Goal: Information Seeking & Learning: Learn about a topic

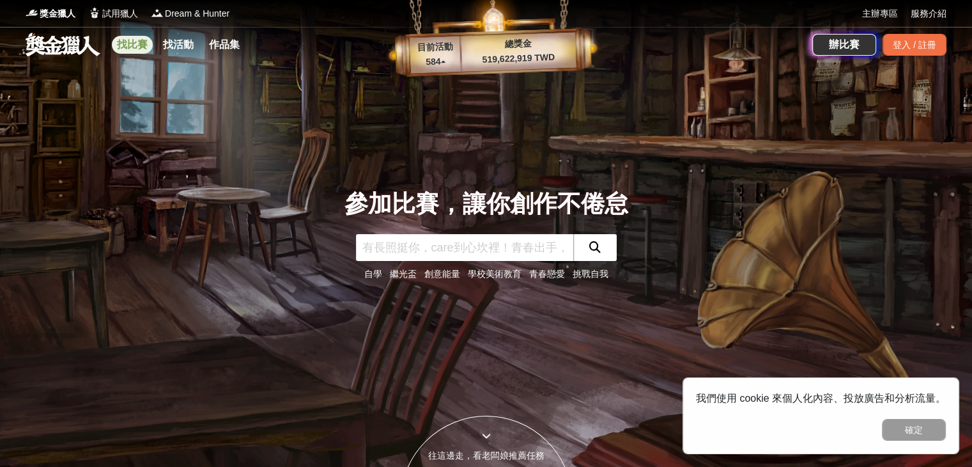
click at [129, 50] on link "找比賽" at bounding box center [132, 45] width 41 height 18
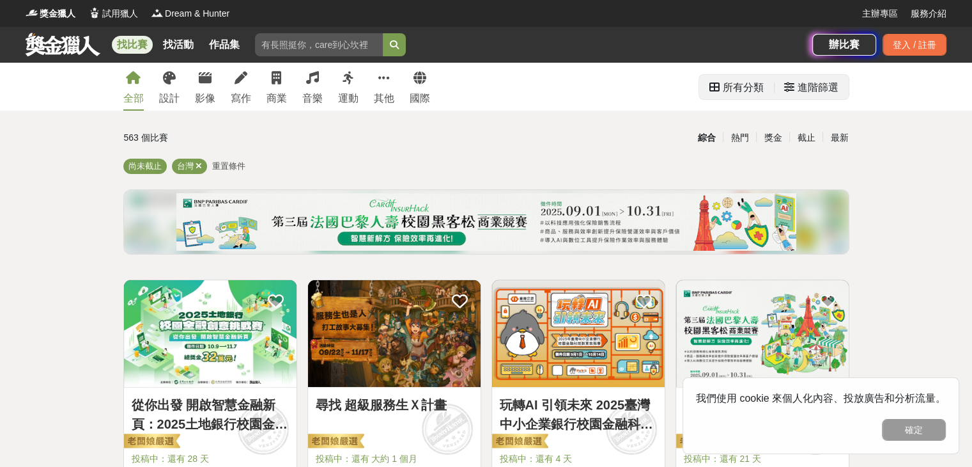
click at [815, 88] on div "進階篩選" at bounding box center [818, 88] width 41 height 26
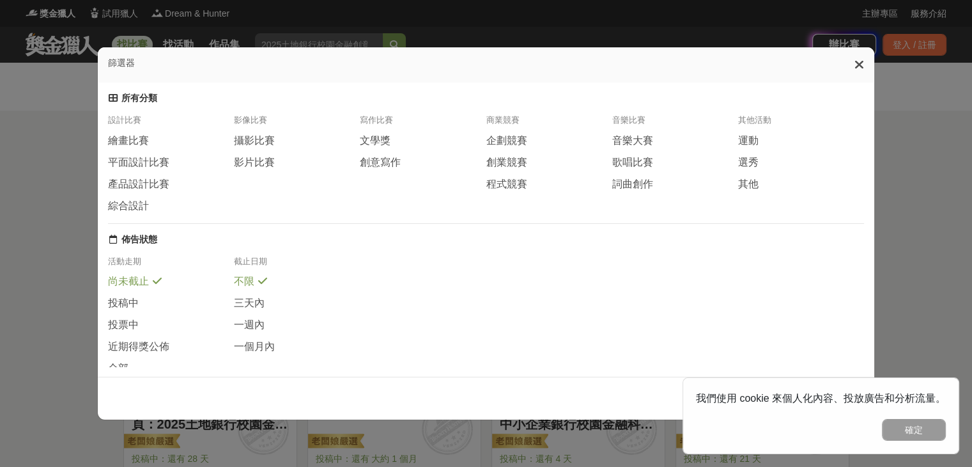
click at [860, 65] on icon at bounding box center [859, 64] width 10 height 13
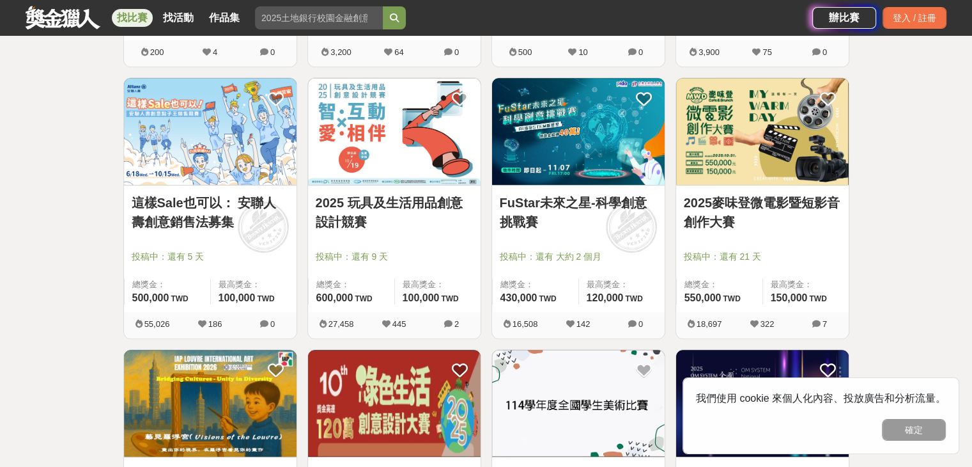
scroll to position [767, 0]
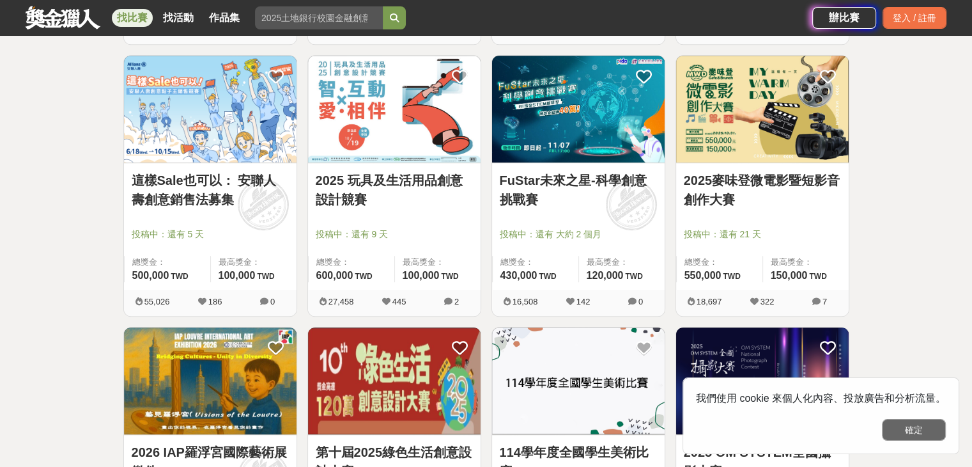
click at [924, 439] on button "確定" at bounding box center [914, 430] width 64 height 22
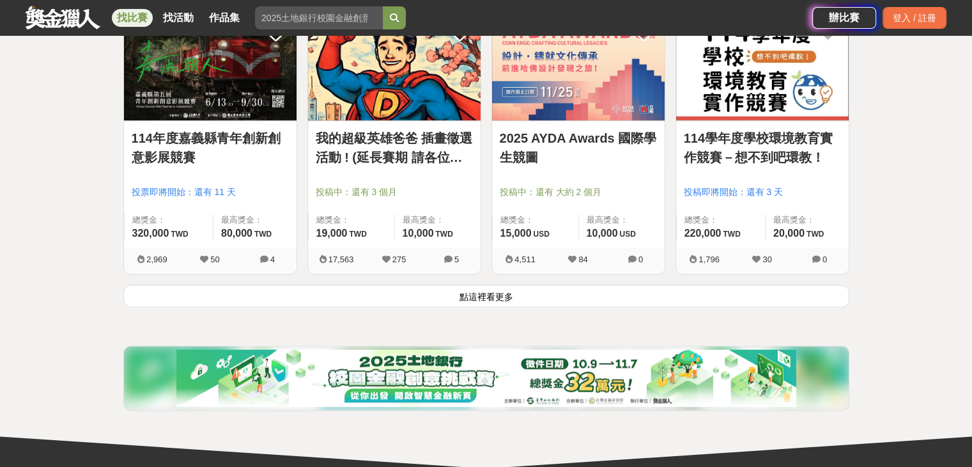
scroll to position [1662, 0]
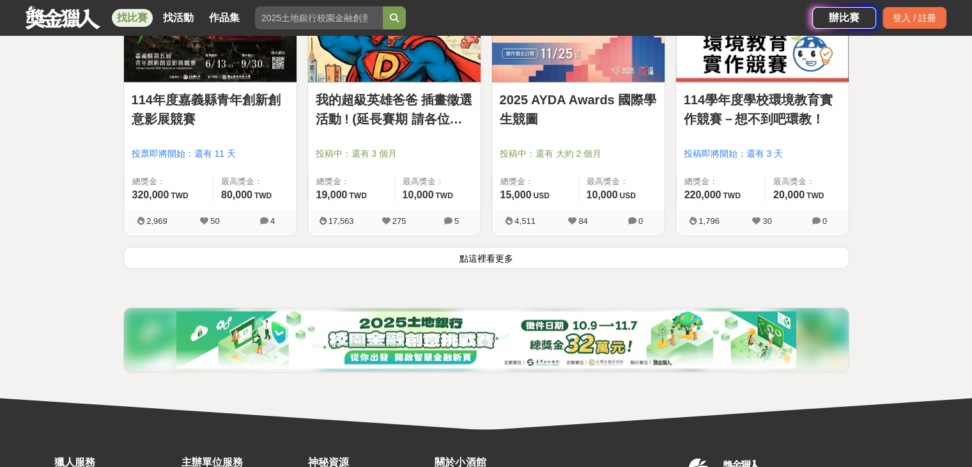
click at [743, 247] on button "點這裡看更多" at bounding box center [486, 257] width 726 height 22
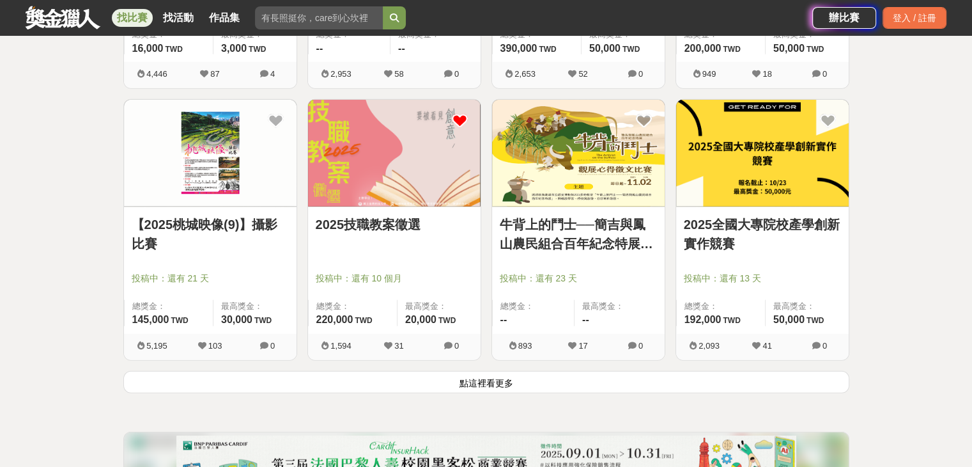
scroll to position [3195, 0]
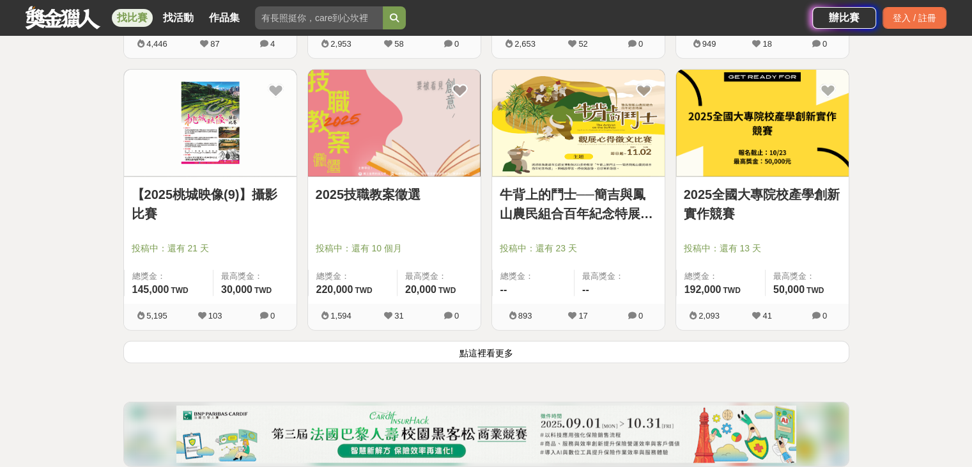
click at [521, 359] on button "點這裡看更多" at bounding box center [486, 352] width 726 height 22
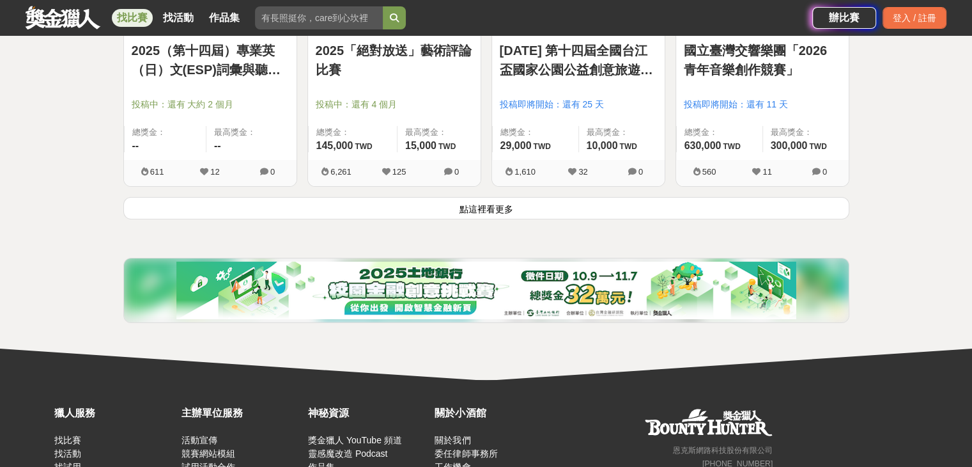
scroll to position [5049, 0]
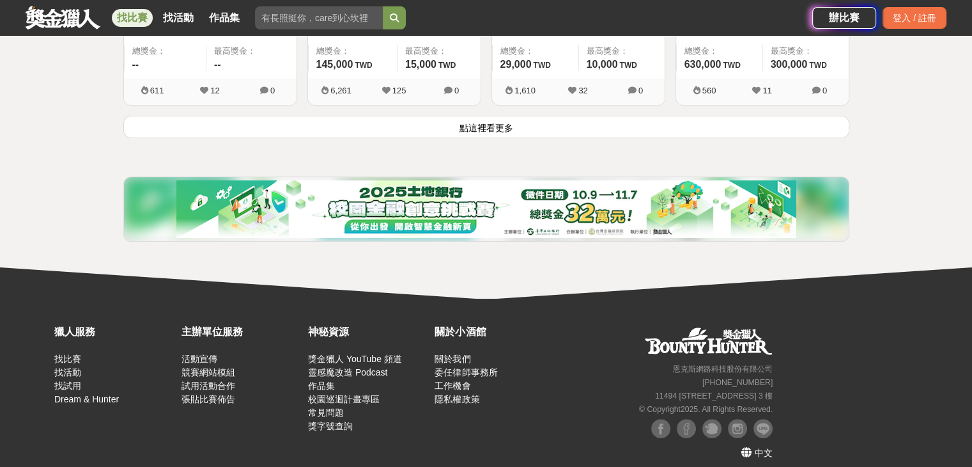
click at [615, 122] on button "點這裡看更多" at bounding box center [486, 127] width 726 height 22
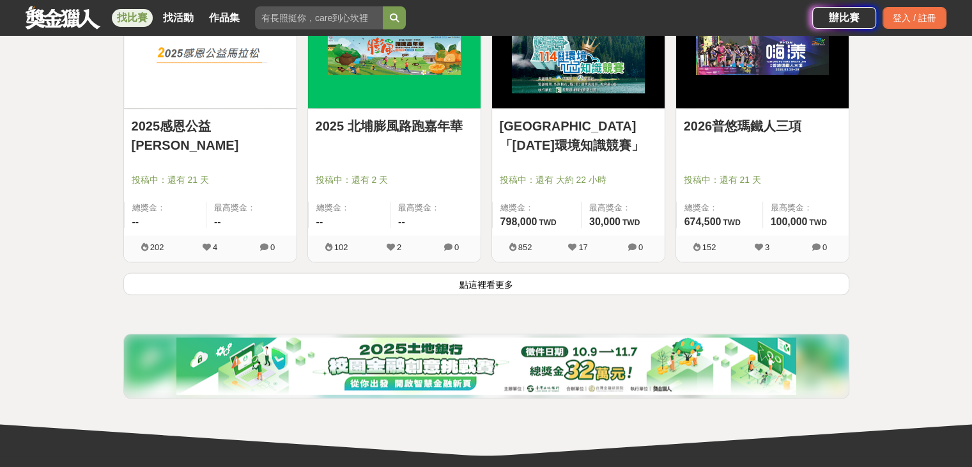
scroll to position [6646, 0]
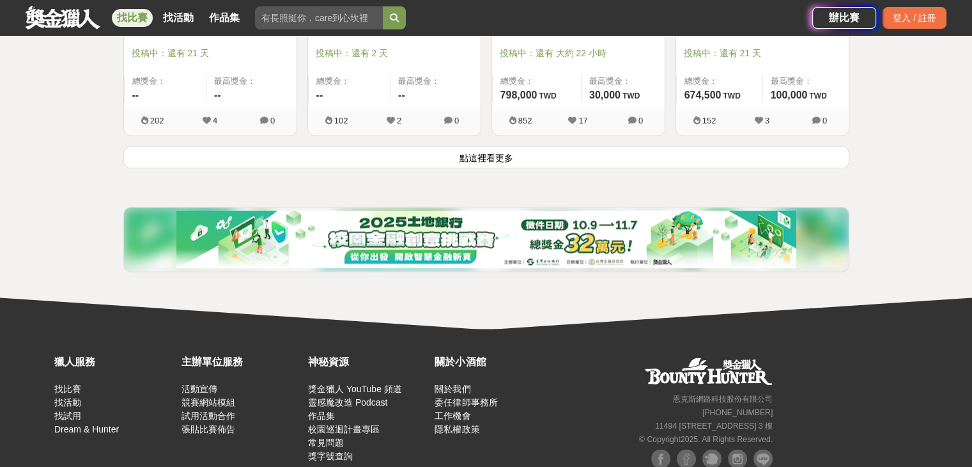
click at [528, 155] on button "點這裡看更多" at bounding box center [486, 157] width 726 height 22
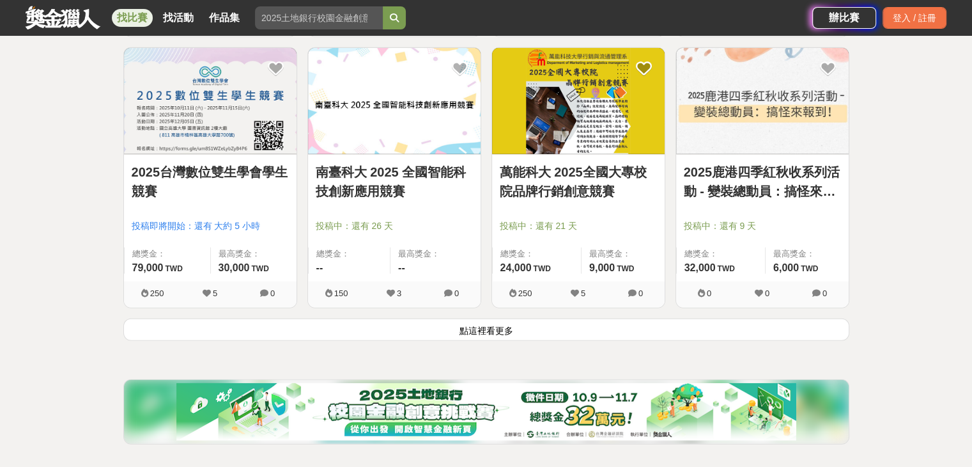
scroll to position [8116, 0]
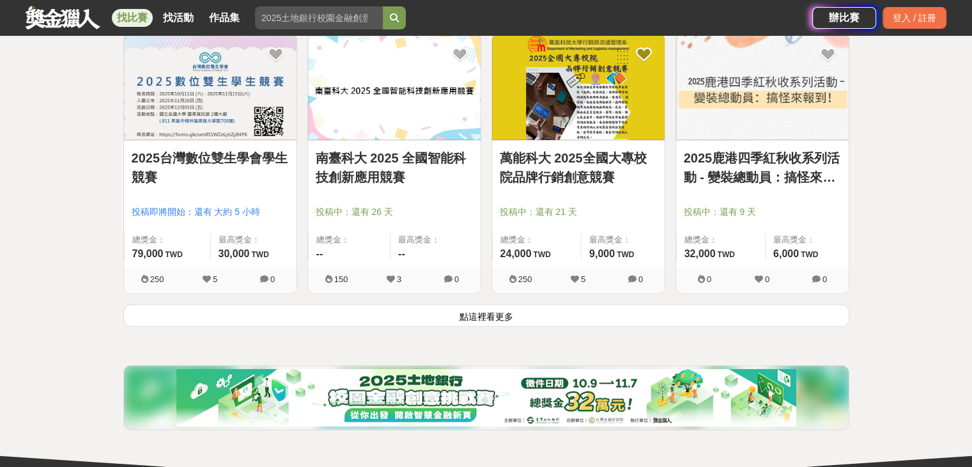
click at [491, 307] on button "點這裡看更多" at bounding box center [486, 315] width 726 height 22
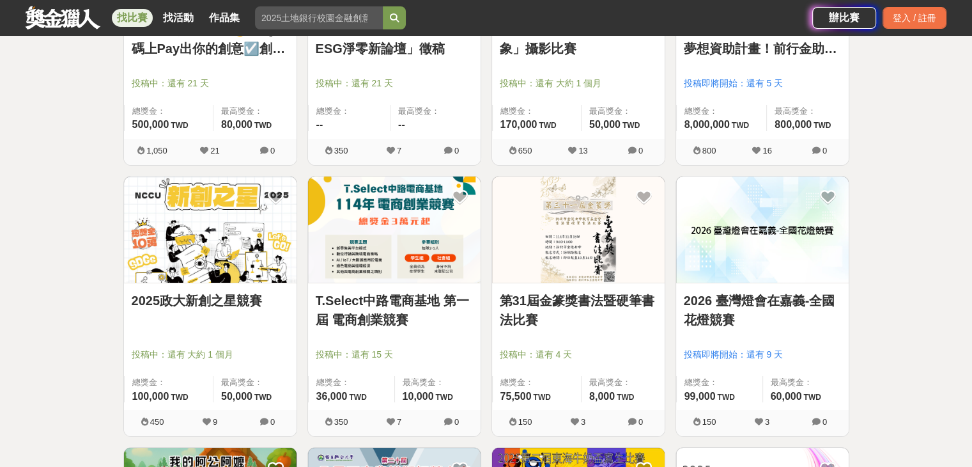
scroll to position [9650, 0]
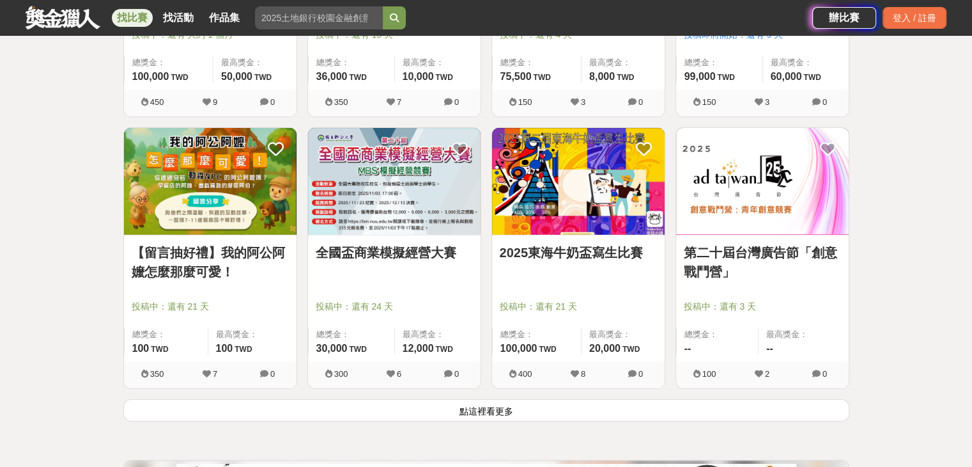
click at [455, 399] on button "點這裡看更多" at bounding box center [486, 410] width 726 height 22
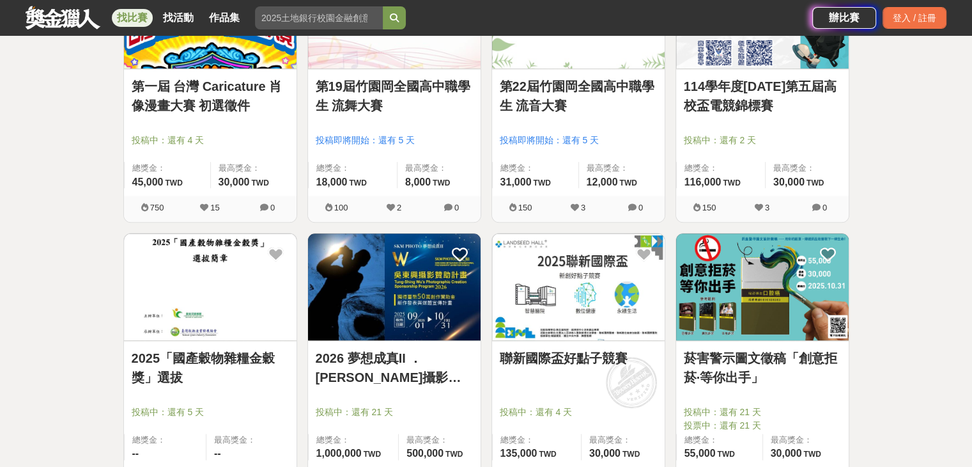
scroll to position [11312, 0]
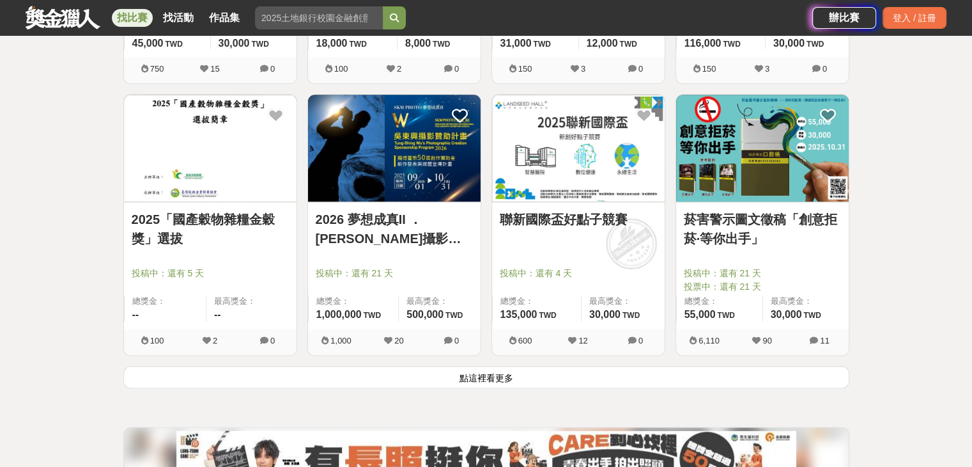
click at [477, 366] on button "點這裡看更多" at bounding box center [486, 377] width 726 height 22
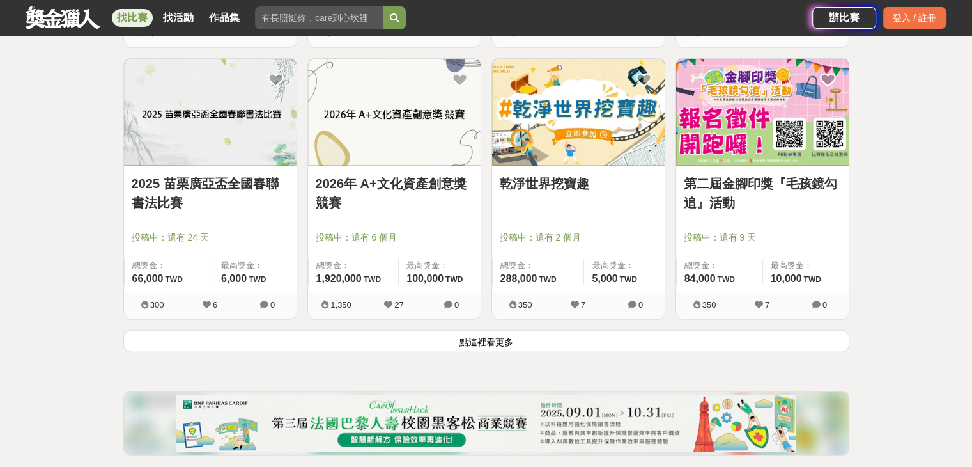
scroll to position [13037, 0]
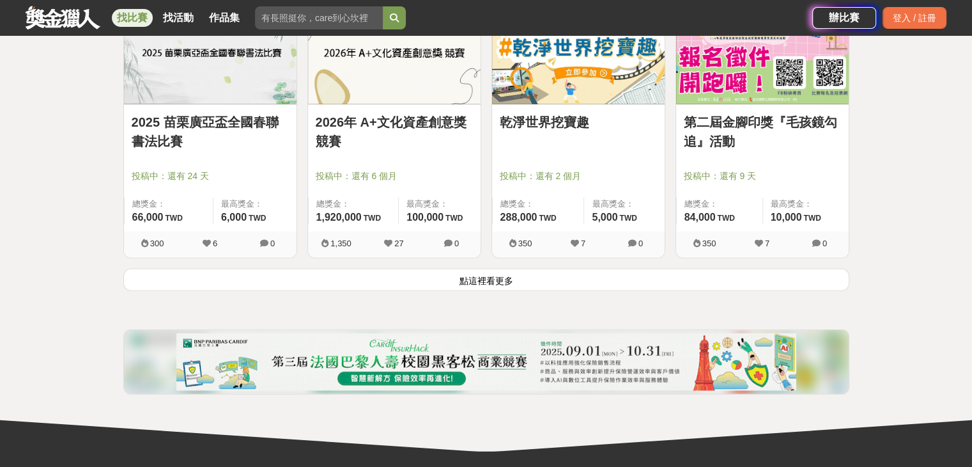
click at [488, 270] on button "點這裡看更多" at bounding box center [486, 279] width 726 height 22
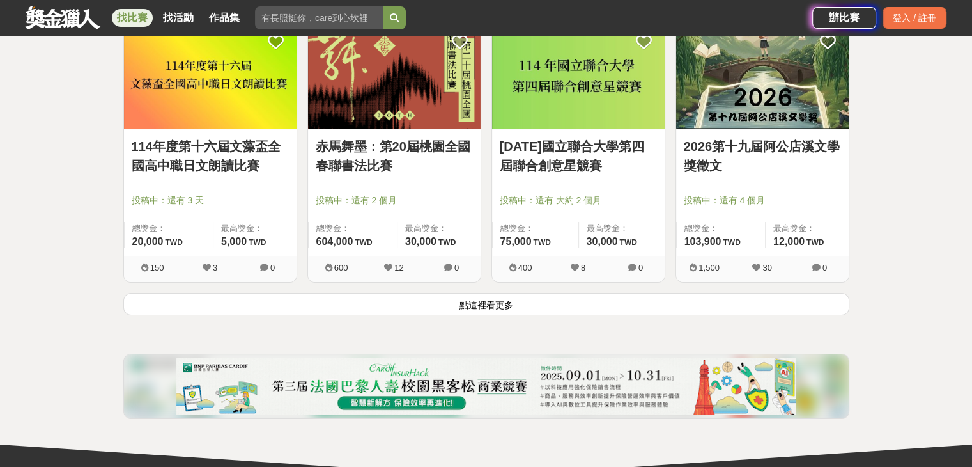
scroll to position [14699, 0]
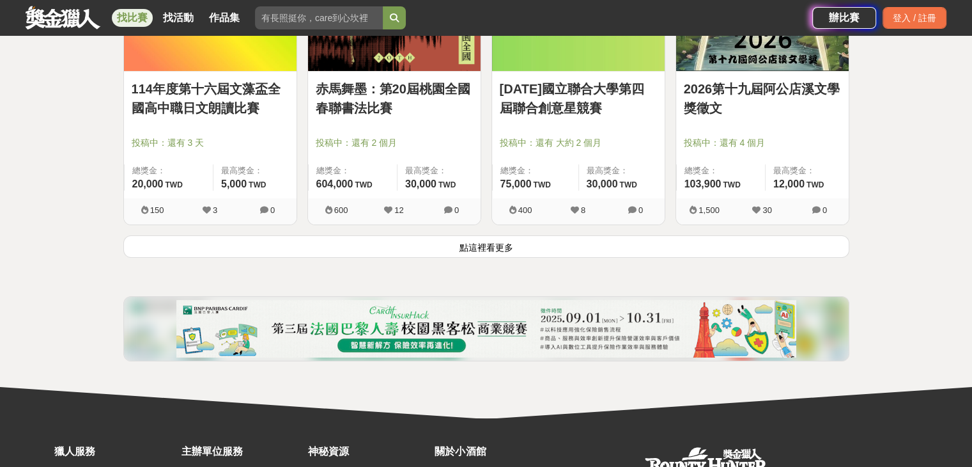
click at [474, 241] on button "點這裡看更多" at bounding box center [486, 246] width 726 height 22
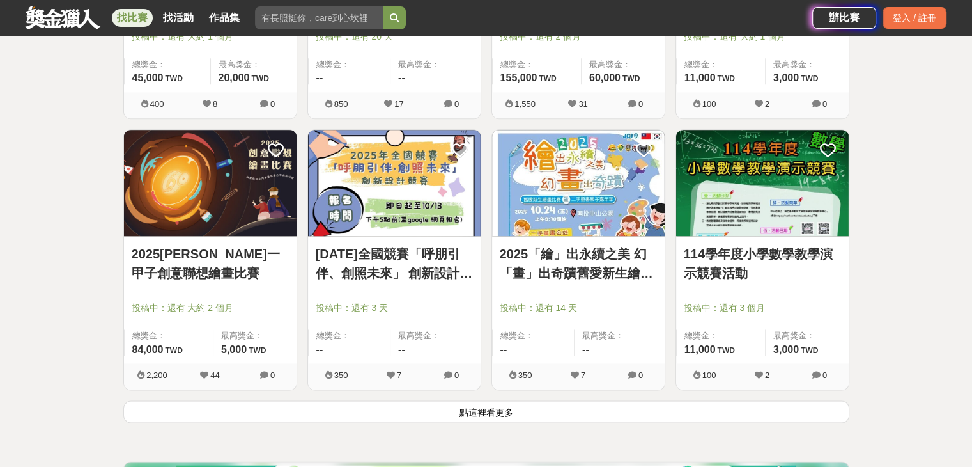
scroll to position [16297, 0]
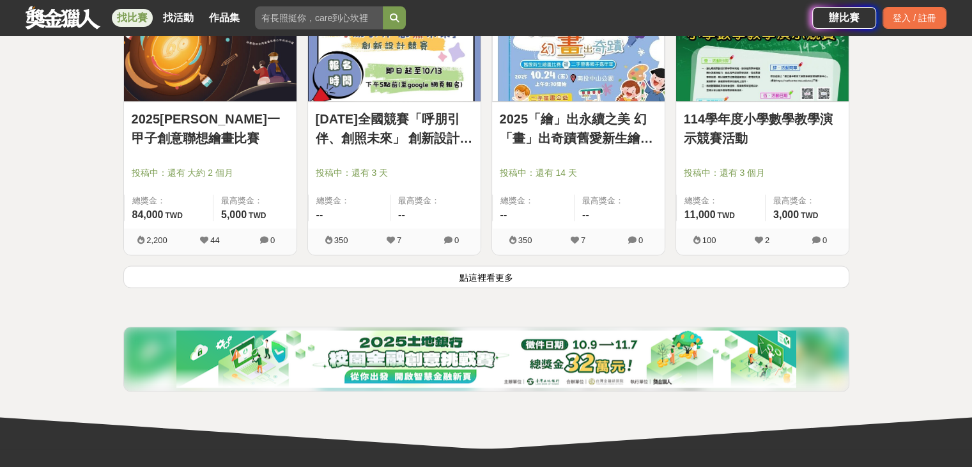
click at [439, 265] on button "點這裡看更多" at bounding box center [486, 276] width 726 height 22
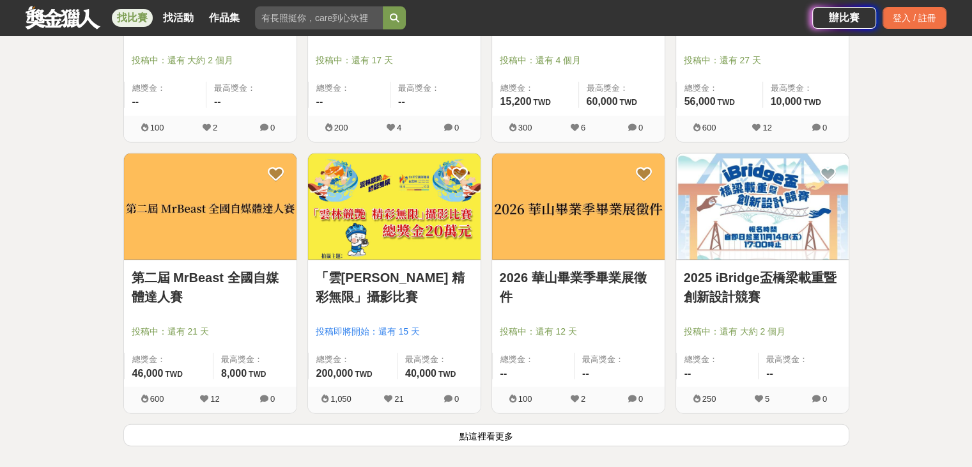
scroll to position [17830, 0]
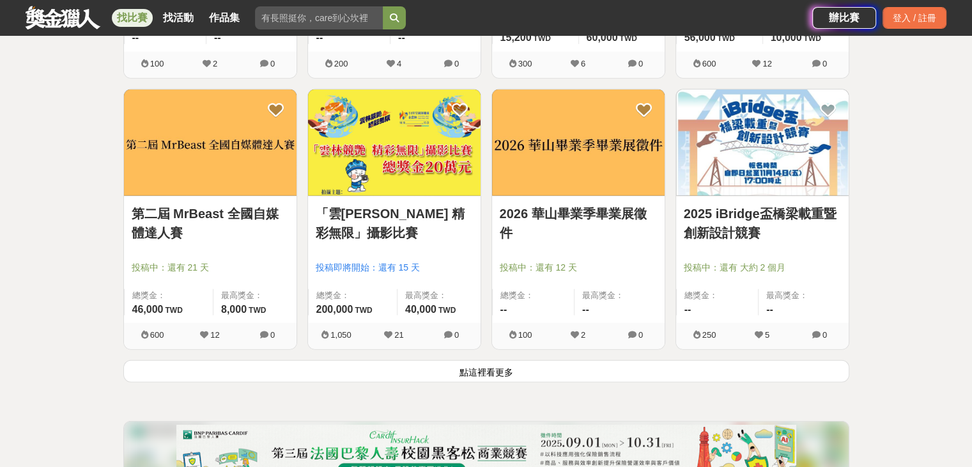
click at [568, 360] on button "點這裡看更多" at bounding box center [486, 371] width 726 height 22
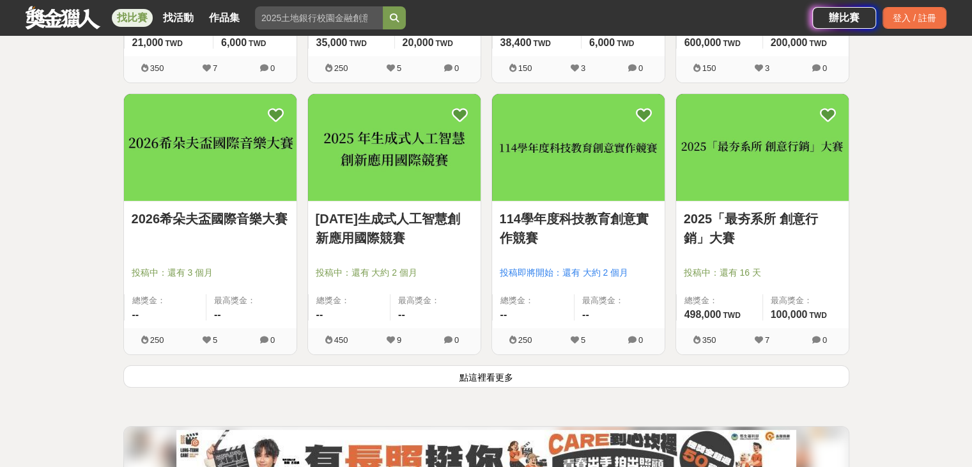
scroll to position [19492, 0]
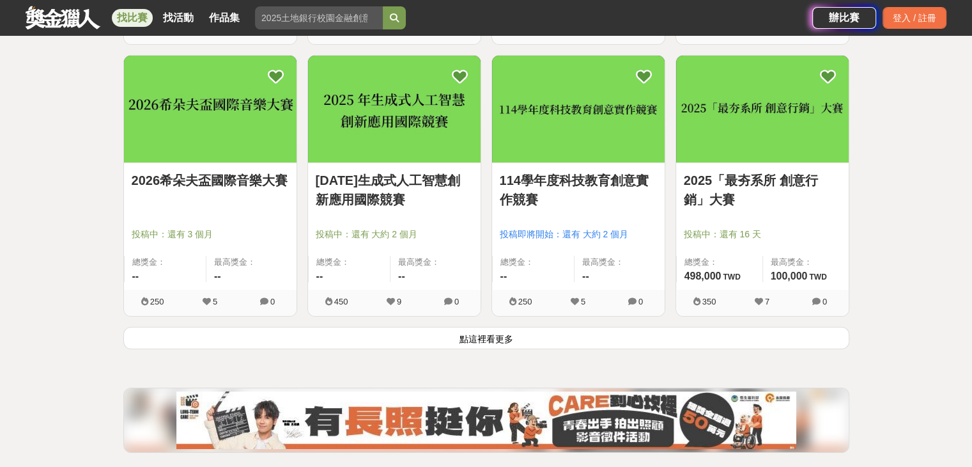
click at [481, 332] on button "點這裡看更多" at bounding box center [486, 338] width 726 height 22
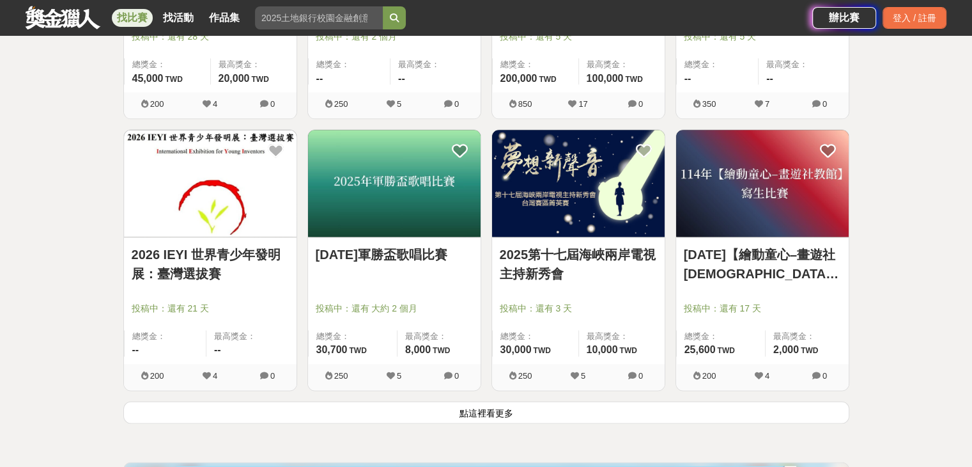
scroll to position [21154, 0]
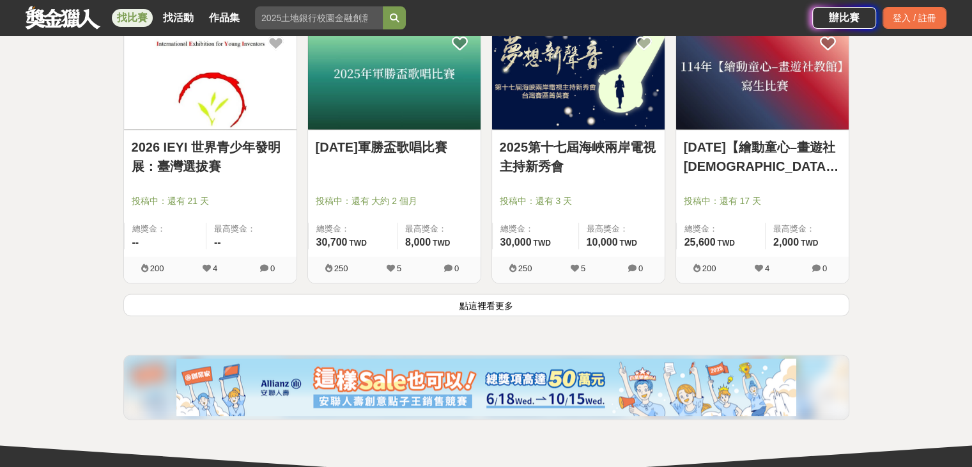
click at [431, 295] on button "點這裡看更多" at bounding box center [486, 304] width 726 height 22
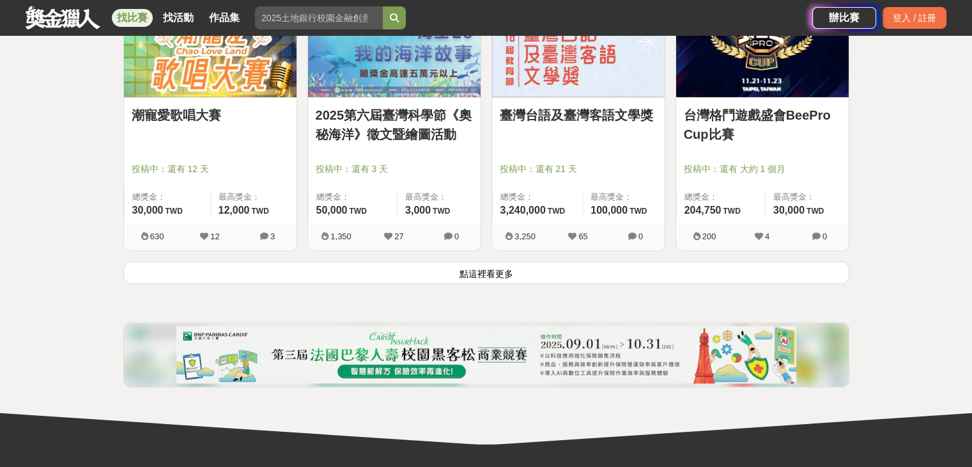
scroll to position [22815, 0]
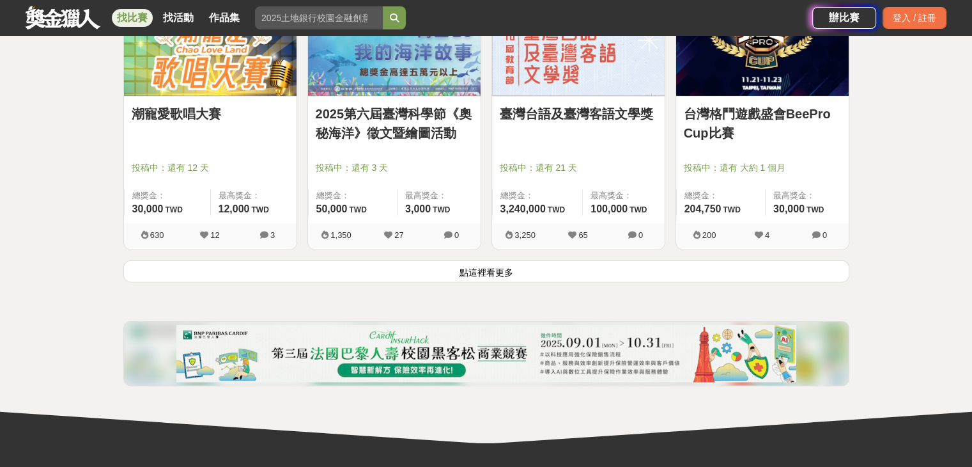
click at [659, 260] on button "點這裡看更多" at bounding box center [486, 271] width 726 height 22
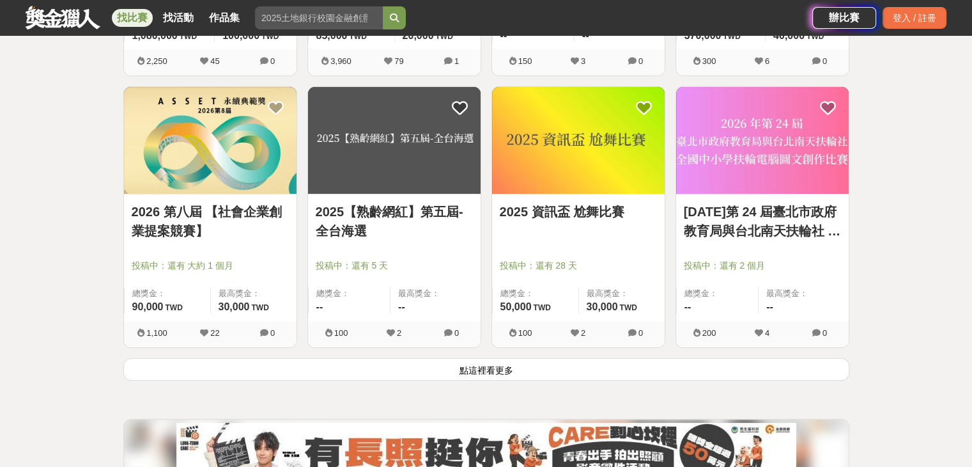
scroll to position [24349, 0]
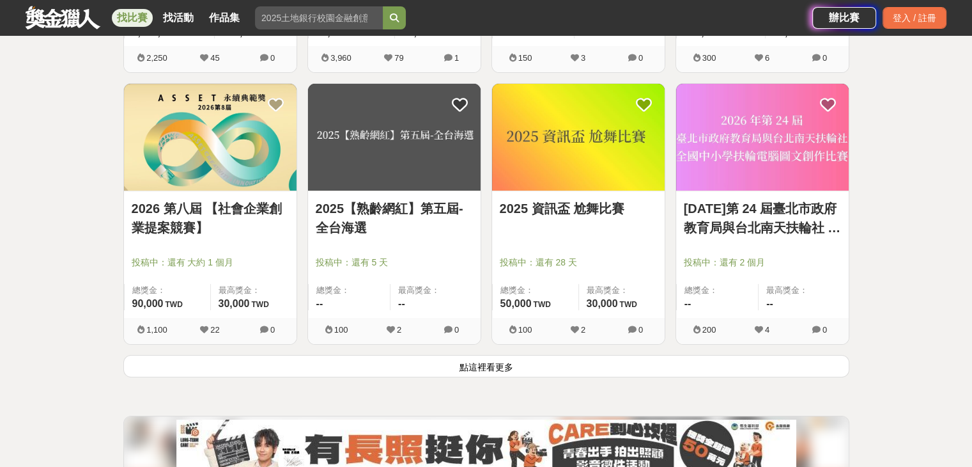
click at [514, 355] on button "點這裡看更多" at bounding box center [486, 366] width 726 height 22
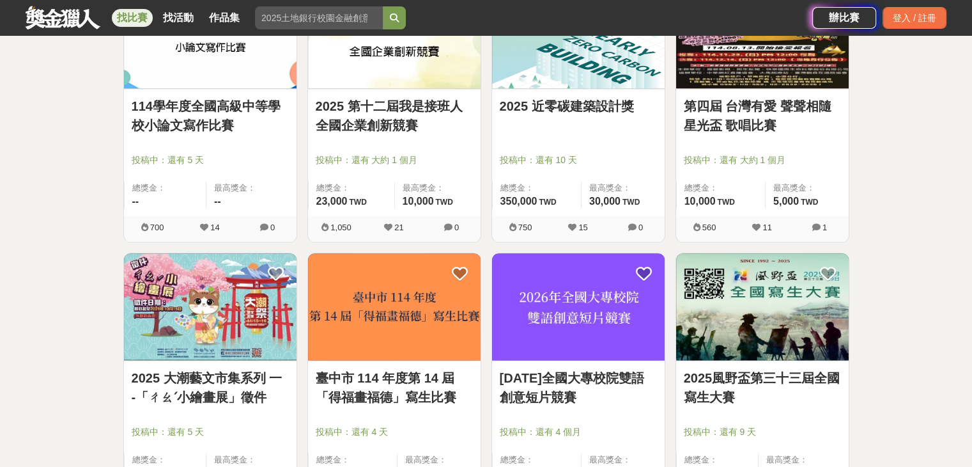
scroll to position [25883, 0]
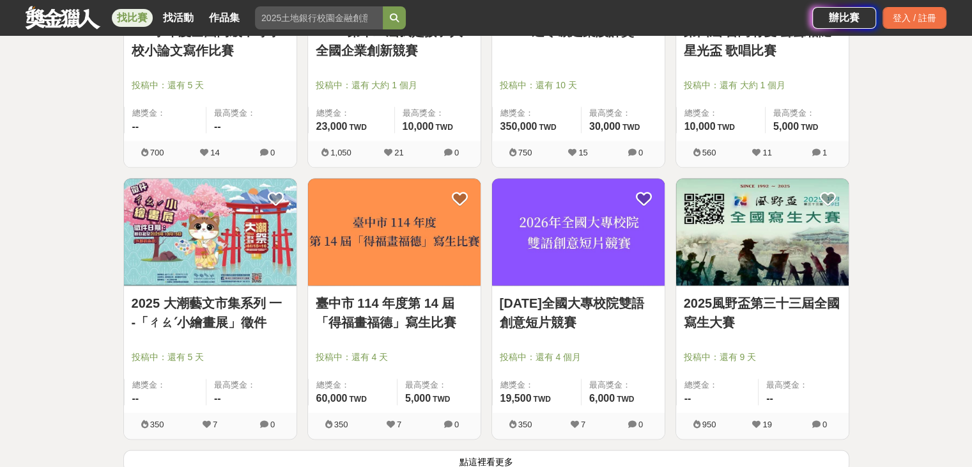
click at [560, 449] on button "點這裡看更多" at bounding box center [486, 460] width 726 height 22
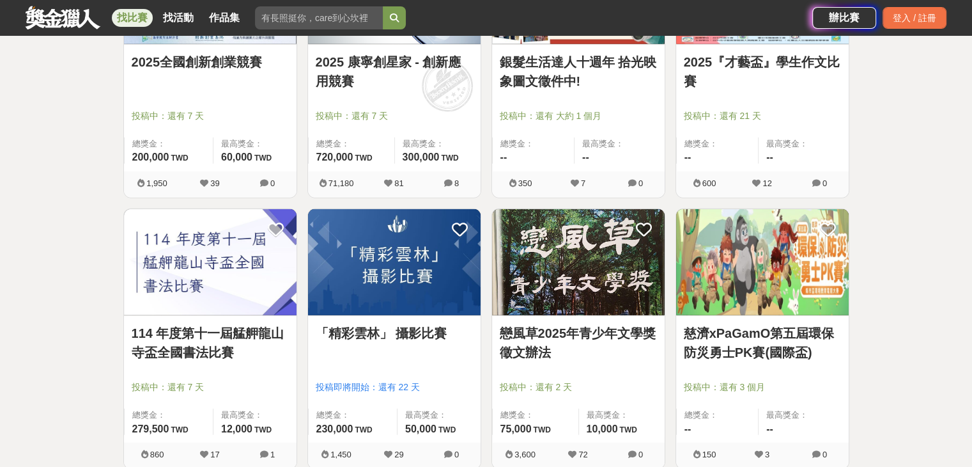
scroll to position [27544, 0]
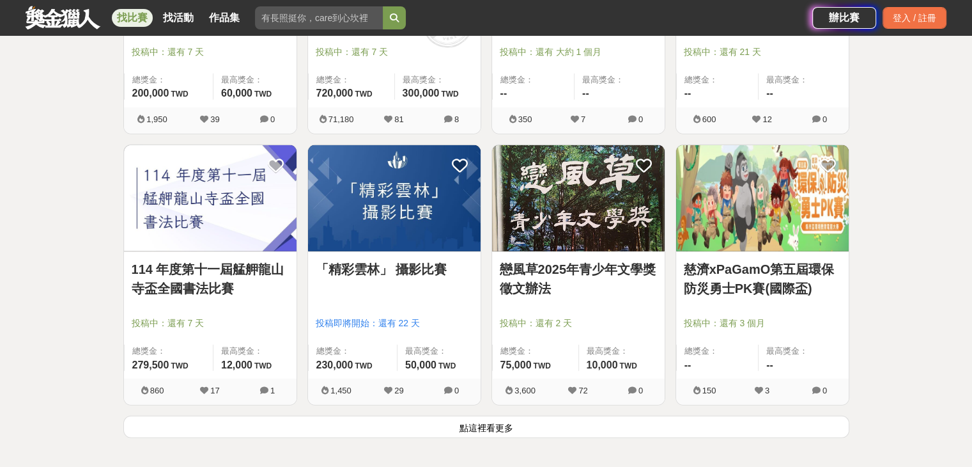
click at [596, 415] on button "點這裡看更多" at bounding box center [486, 426] width 726 height 22
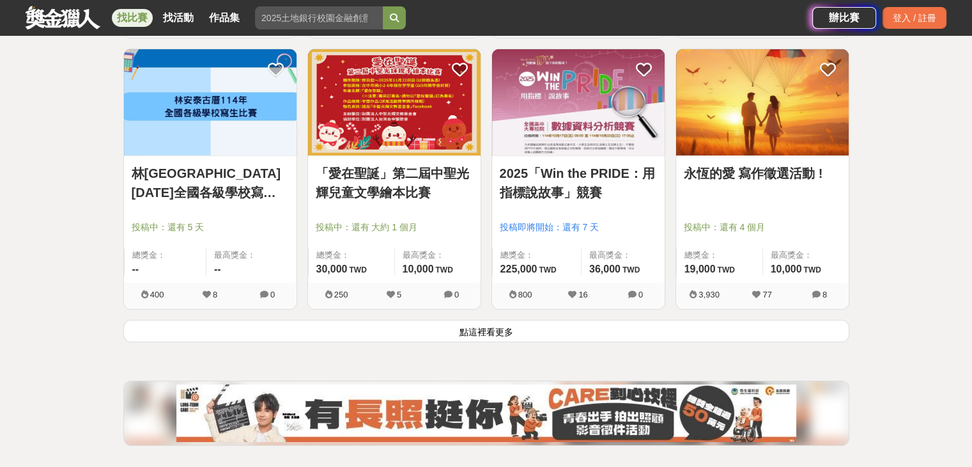
scroll to position [29270, 0]
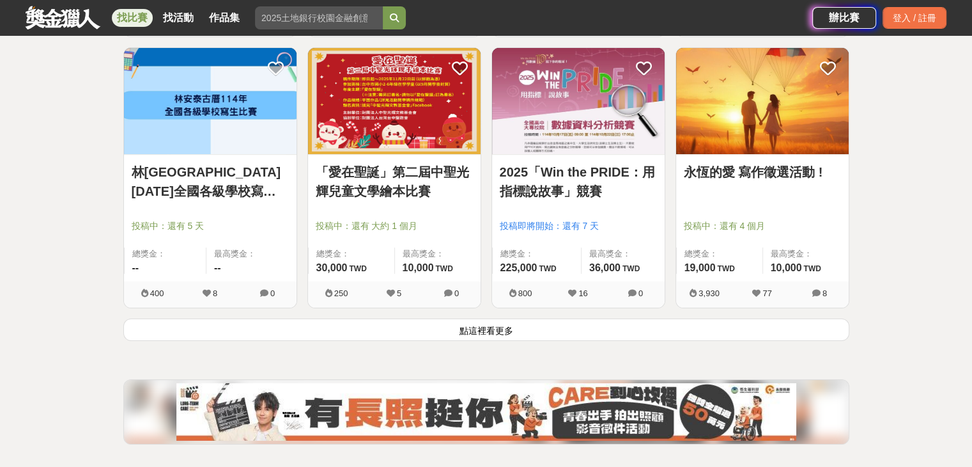
click at [578, 318] on button "點這裡看更多" at bounding box center [486, 329] width 726 height 22
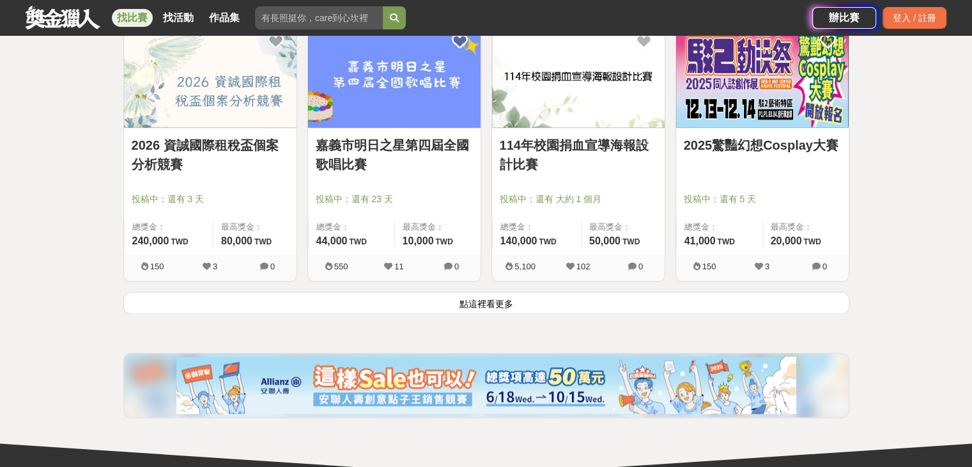
scroll to position [30931, 0]
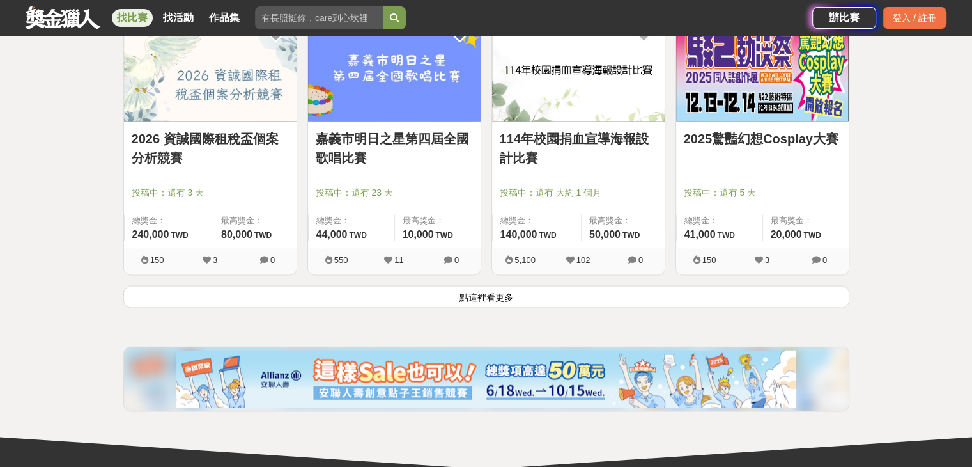
click at [631, 285] on button "點這裡看更多" at bounding box center [486, 296] width 726 height 22
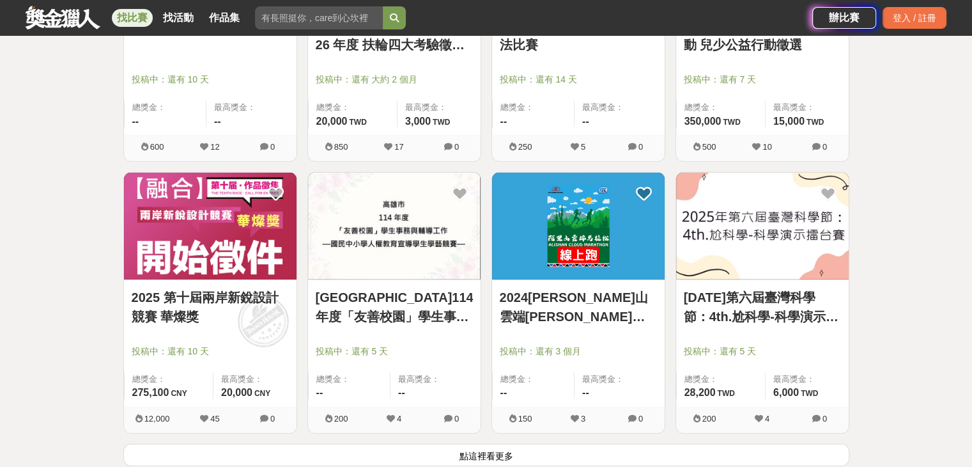
scroll to position [32529, 0]
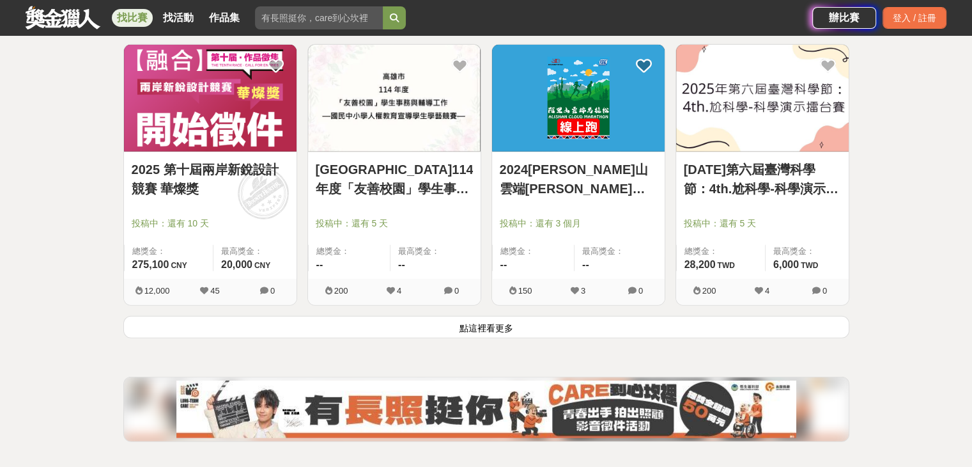
click at [559, 316] on button "點這裡看更多" at bounding box center [486, 327] width 726 height 22
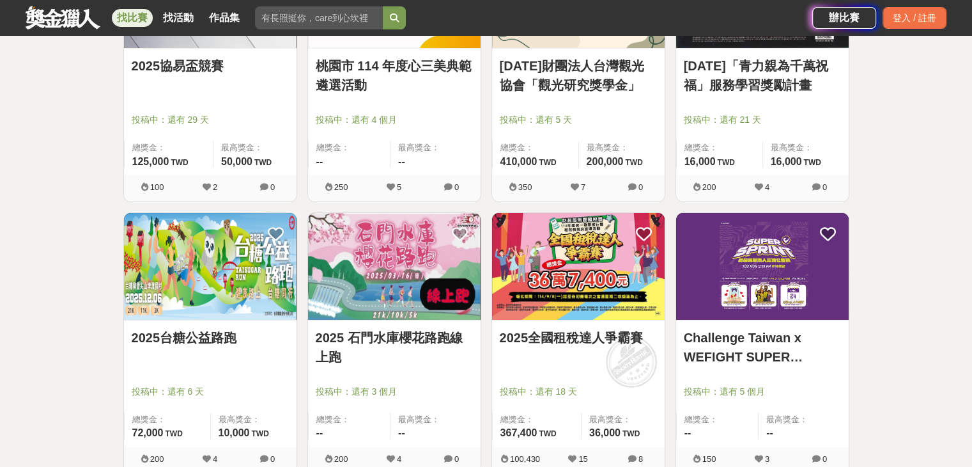
scroll to position [34063, 0]
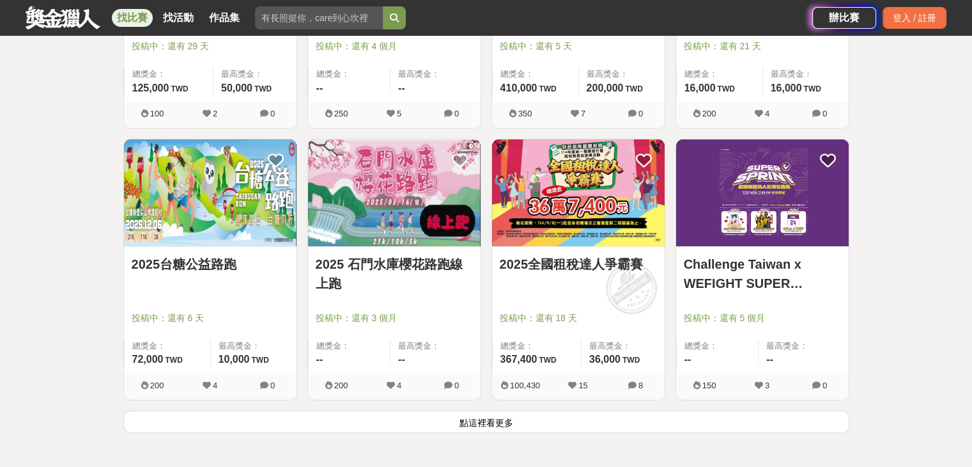
click at [476, 410] on button "點這裡看更多" at bounding box center [486, 421] width 726 height 22
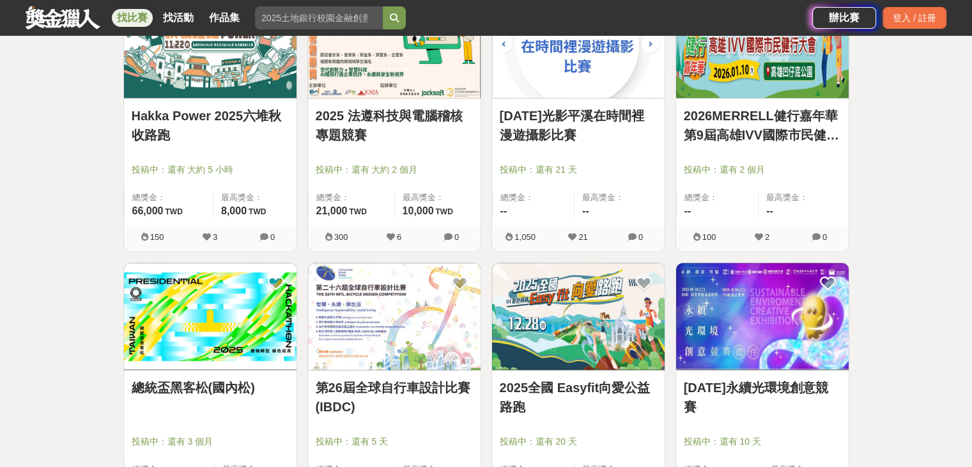
scroll to position [35661, 0]
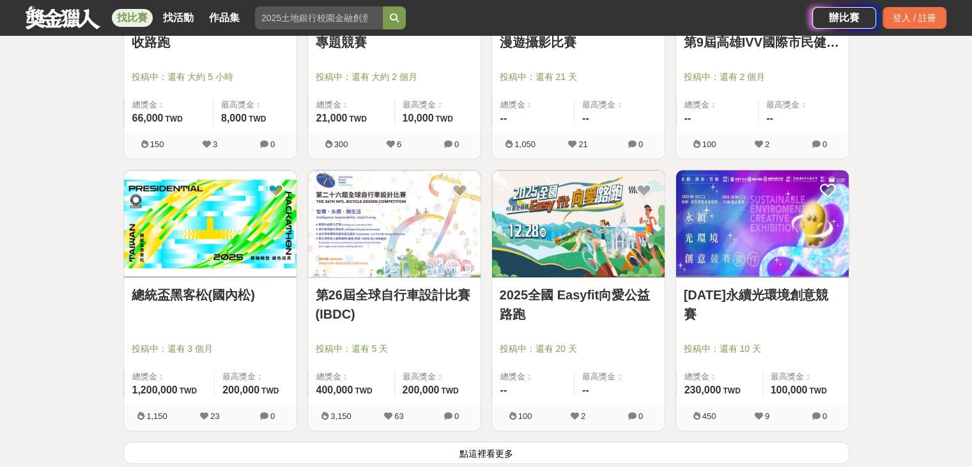
click at [543, 441] on button "點這裡看更多" at bounding box center [486, 452] width 726 height 22
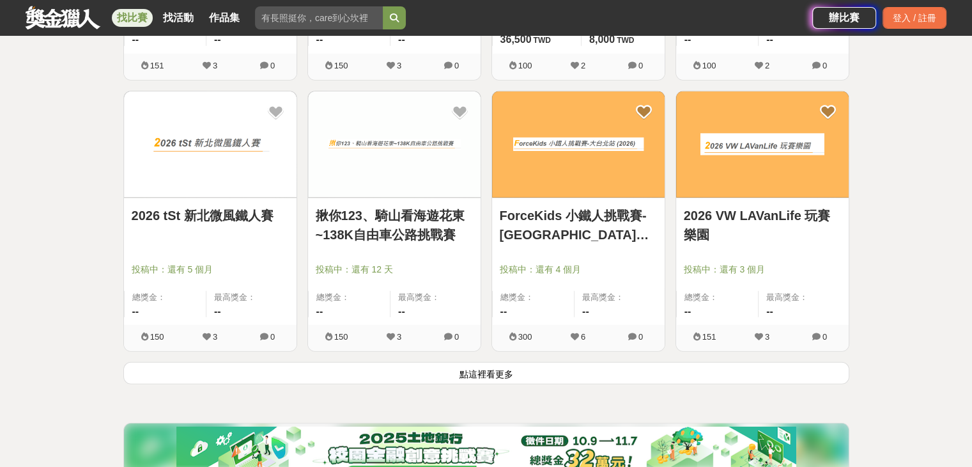
scroll to position [37450, 0]
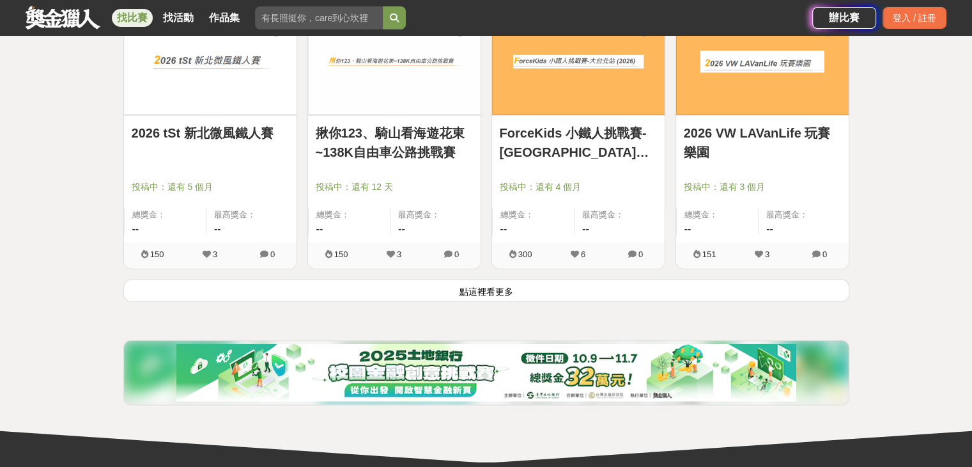
click at [521, 279] on button "點這裡看更多" at bounding box center [486, 290] width 726 height 22
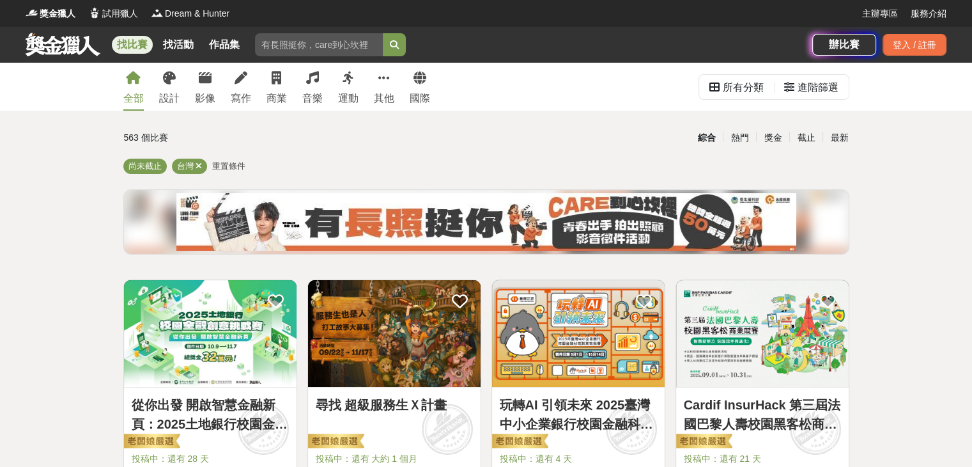
drag, startPoint x: 757, startPoint y: 313, endPoint x: 801, endPoint y: -4, distance: 320.0
click at [787, 88] on icon at bounding box center [789, 87] width 10 height 10
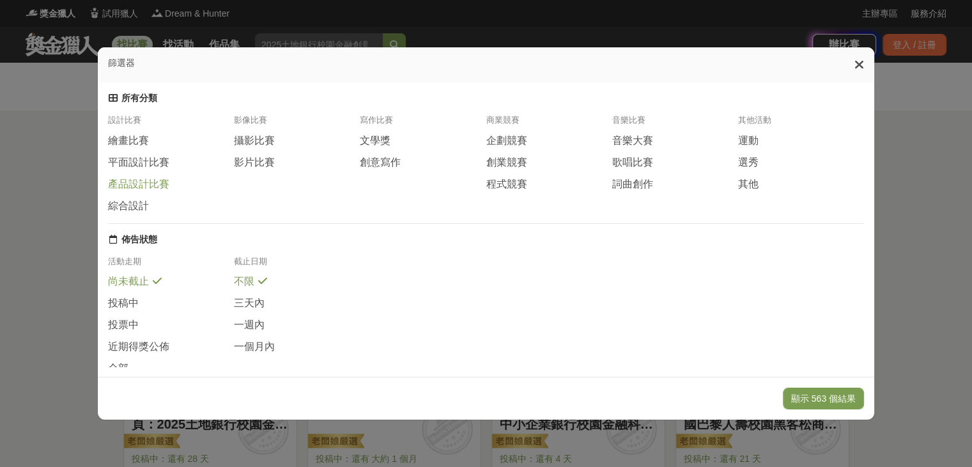
click at [123, 191] on span "產品設計比賽" at bounding box center [138, 184] width 61 height 13
click at [507, 189] on span "程式競賽" at bounding box center [506, 184] width 41 height 13
click at [509, 148] on span "企劃競賽" at bounding box center [506, 140] width 41 height 13
click at [838, 396] on button "顯示 68 個結果" at bounding box center [826, 398] width 76 height 22
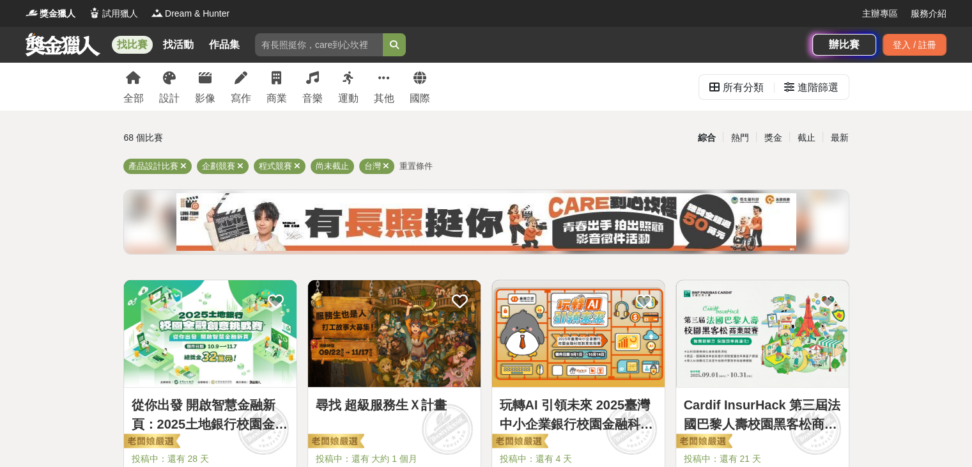
drag, startPoint x: 852, startPoint y: 222, endPoint x: 931, endPoint y: -56, distance: 289.1
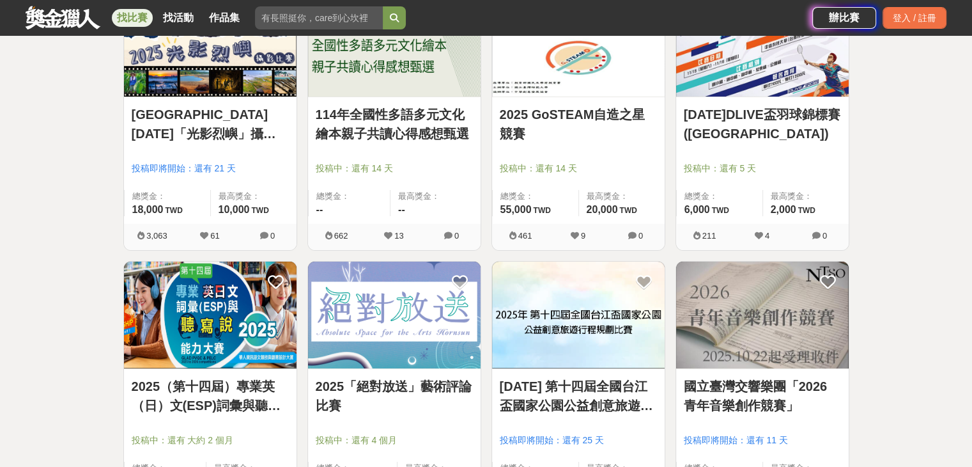
scroll to position [4665, 0]
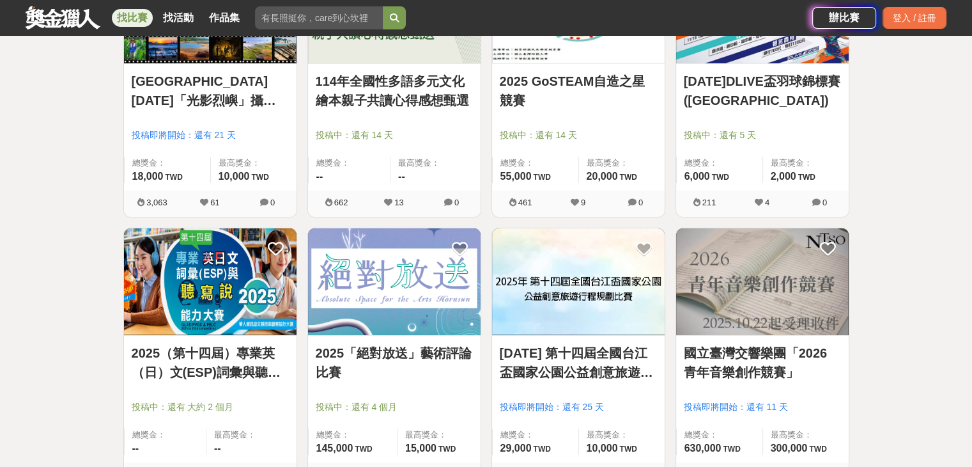
drag, startPoint x: 387, startPoint y: 283, endPoint x: 943, endPoint y: 164, distance: 568.1
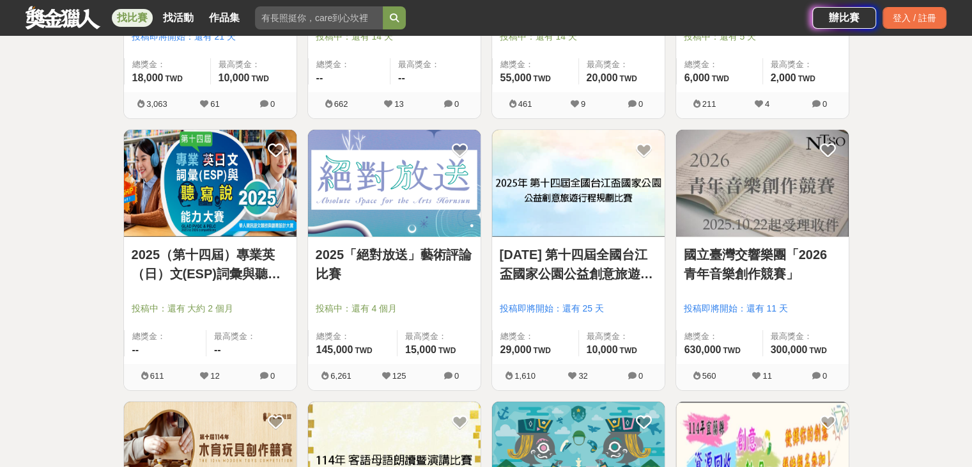
scroll to position [4857, 0]
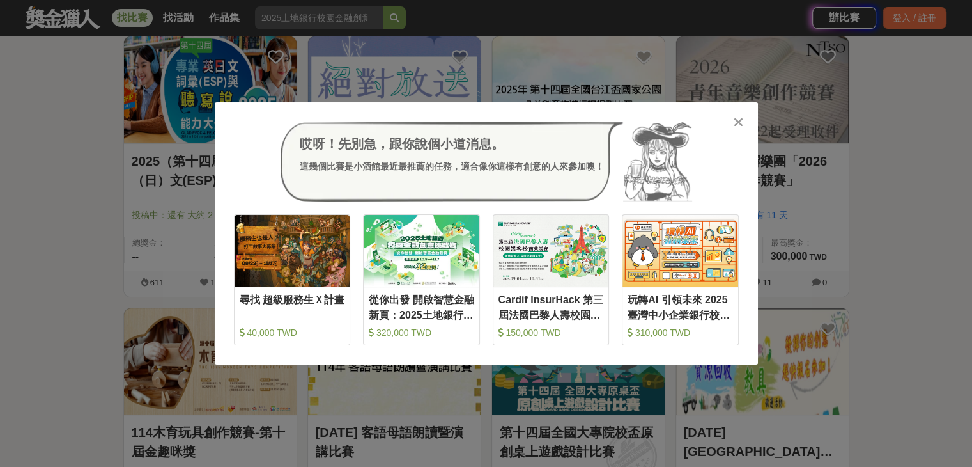
click at [742, 120] on icon at bounding box center [739, 122] width 10 height 13
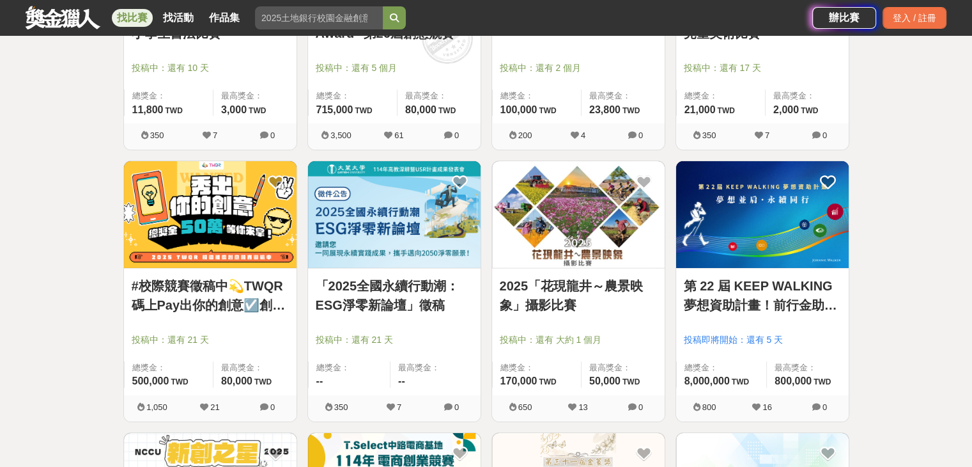
scroll to position [9075, 0]
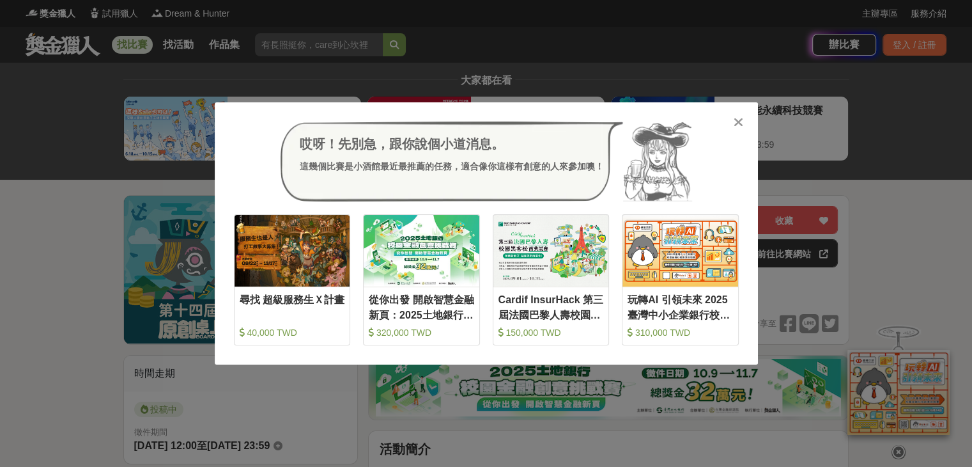
click at [734, 121] on icon at bounding box center [739, 122] width 10 height 13
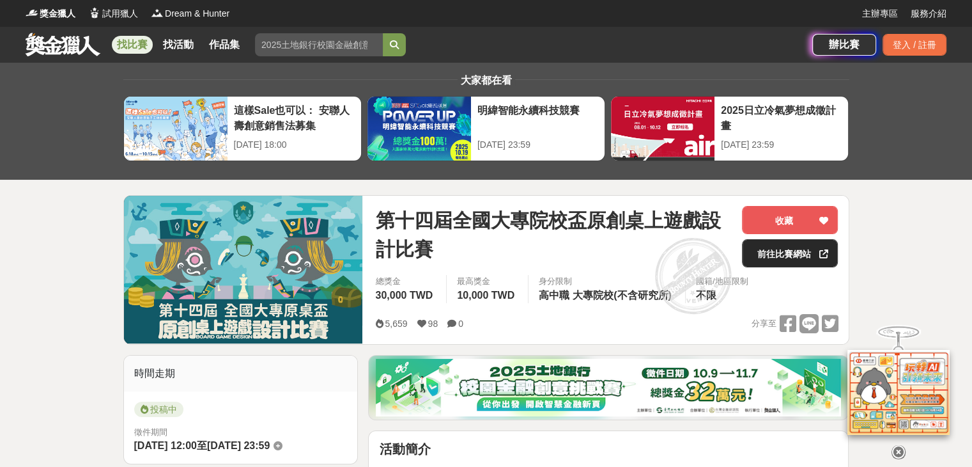
click at [824, 253] on icon at bounding box center [823, 253] width 9 height 9
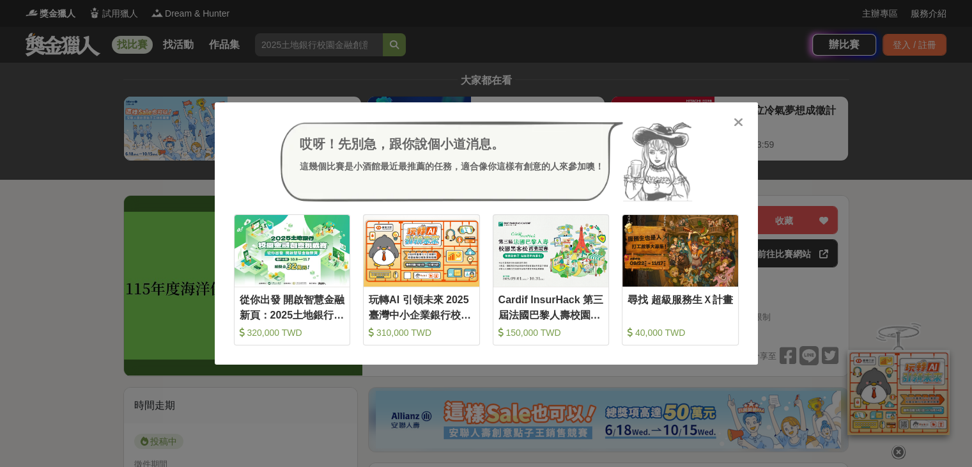
click at [737, 121] on icon at bounding box center [739, 122] width 10 height 13
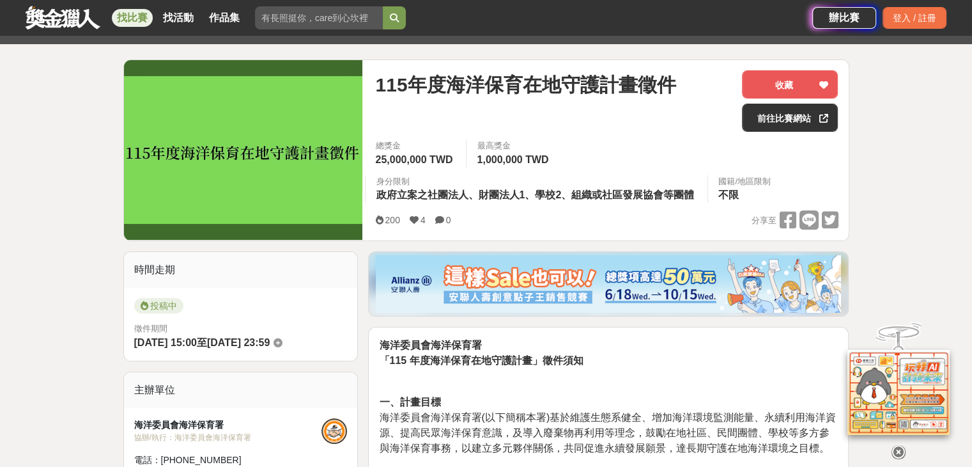
scroll to position [128, 0]
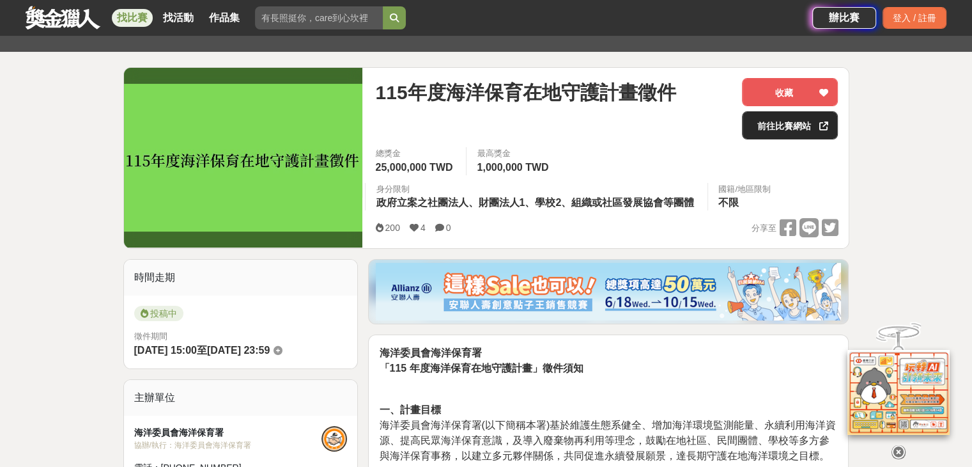
click at [755, 121] on link "前往比賽網站" at bounding box center [790, 125] width 96 height 28
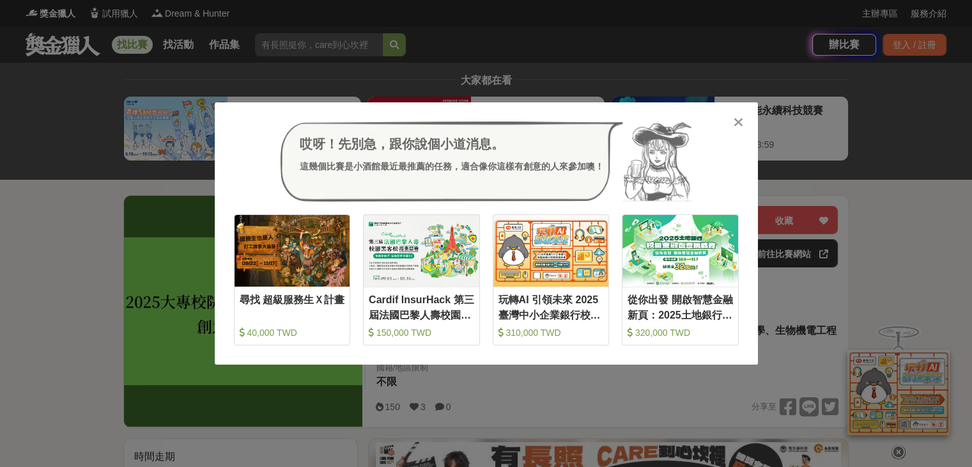
click at [738, 120] on icon at bounding box center [739, 122] width 10 height 13
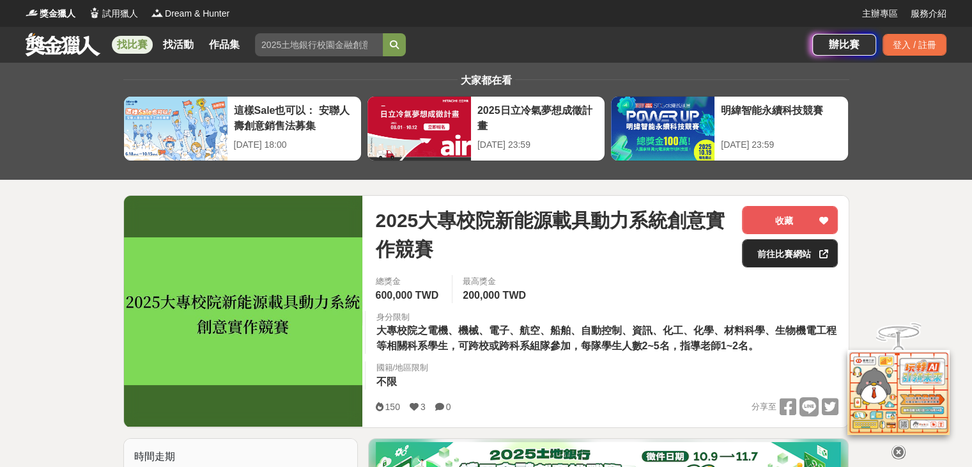
click at [770, 256] on link "前往比賽網站" at bounding box center [790, 253] width 96 height 28
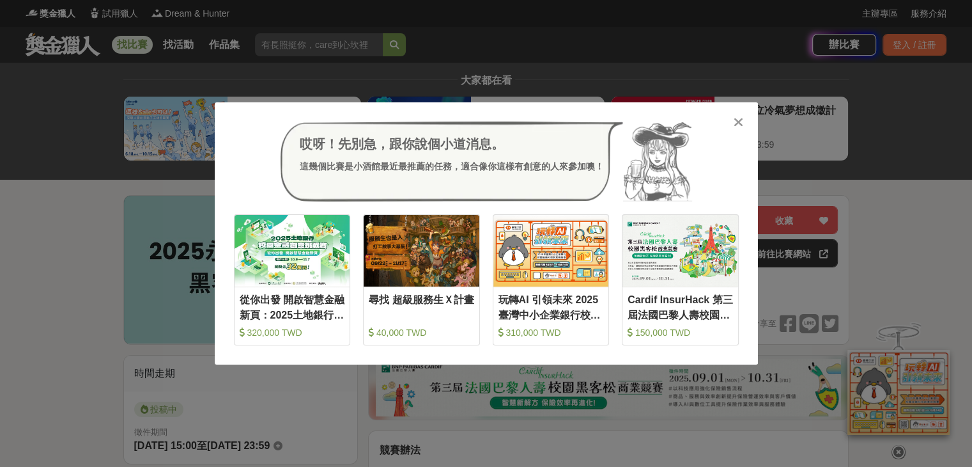
click at [737, 118] on icon at bounding box center [739, 122] width 10 height 13
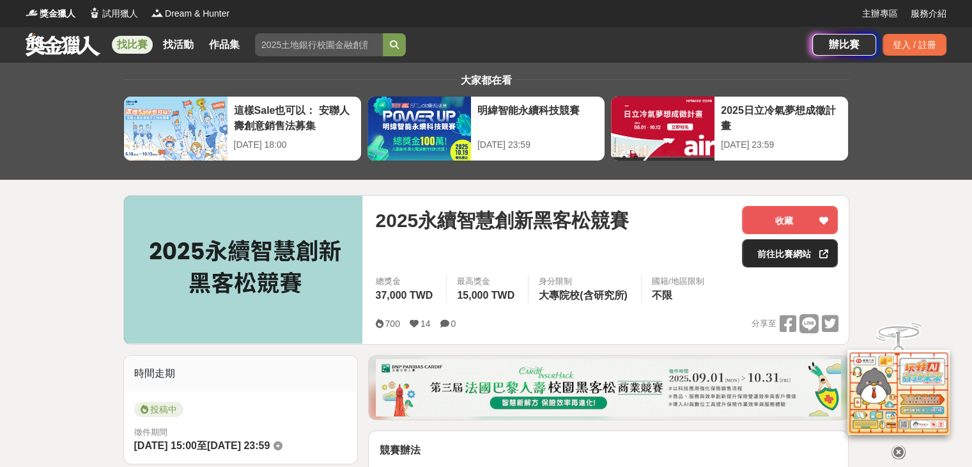
click at [772, 253] on link "前往比賽網站" at bounding box center [790, 253] width 96 height 28
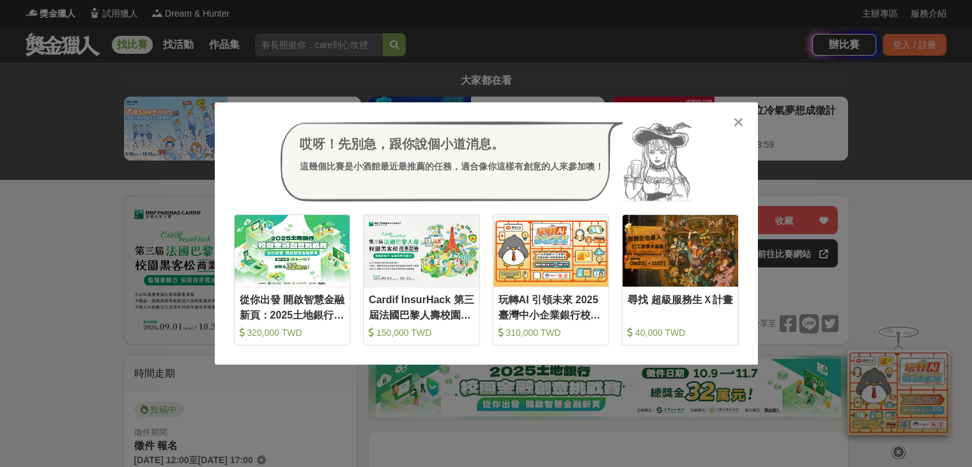
click at [736, 121] on icon at bounding box center [739, 122] width 10 height 13
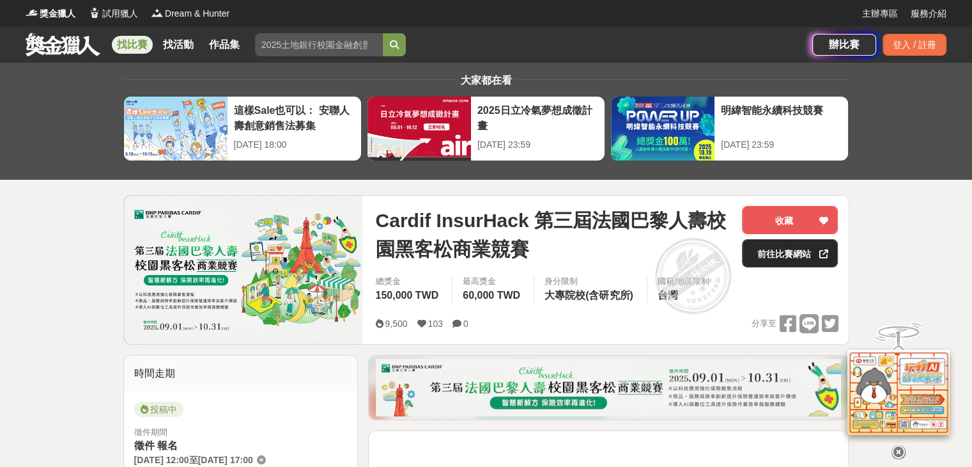
click at [757, 254] on link "前往比賽網站" at bounding box center [790, 253] width 96 height 28
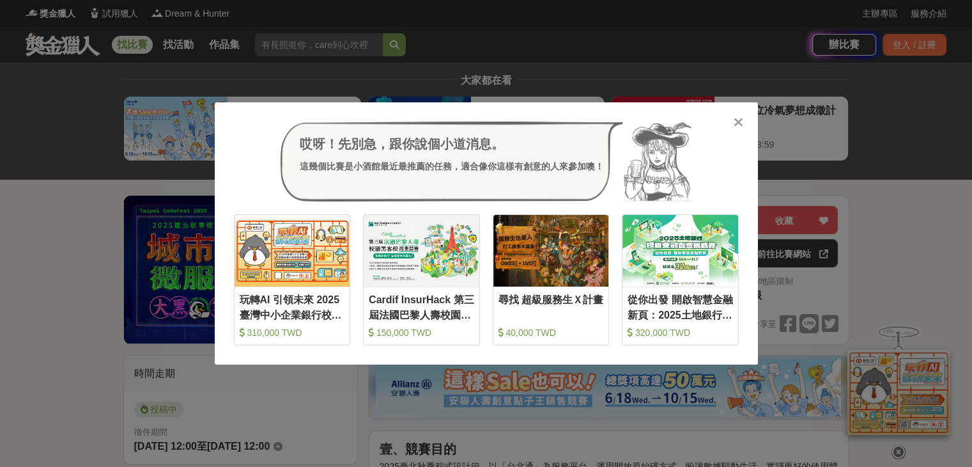
click at [736, 122] on icon at bounding box center [739, 122] width 10 height 13
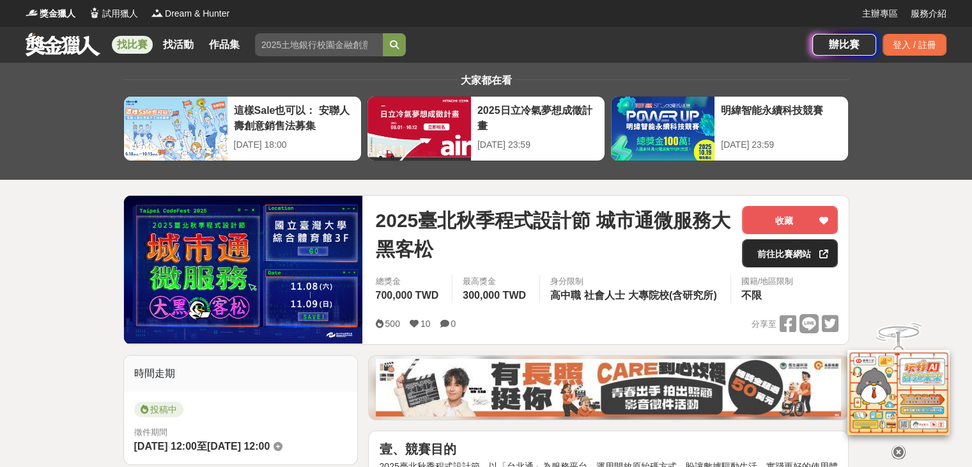
click at [764, 259] on link "前往比賽網站" at bounding box center [790, 253] width 96 height 28
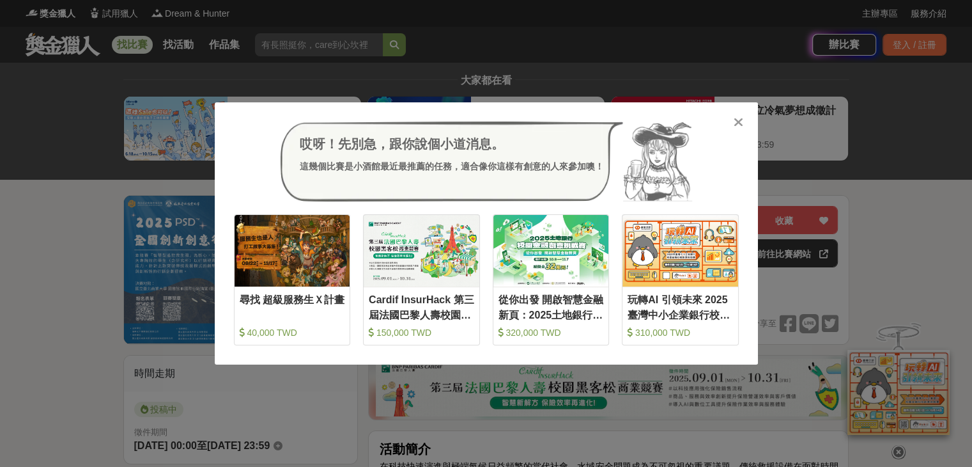
click at [736, 120] on icon at bounding box center [739, 122] width 10 height 13
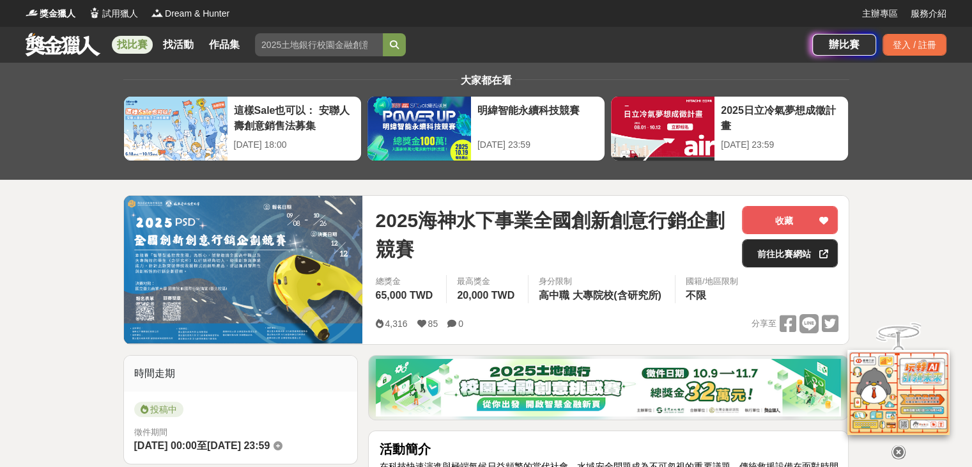
click at [774, 258] on link "前往比賽網站" at bounding box center [790, 253] width 96 height 28
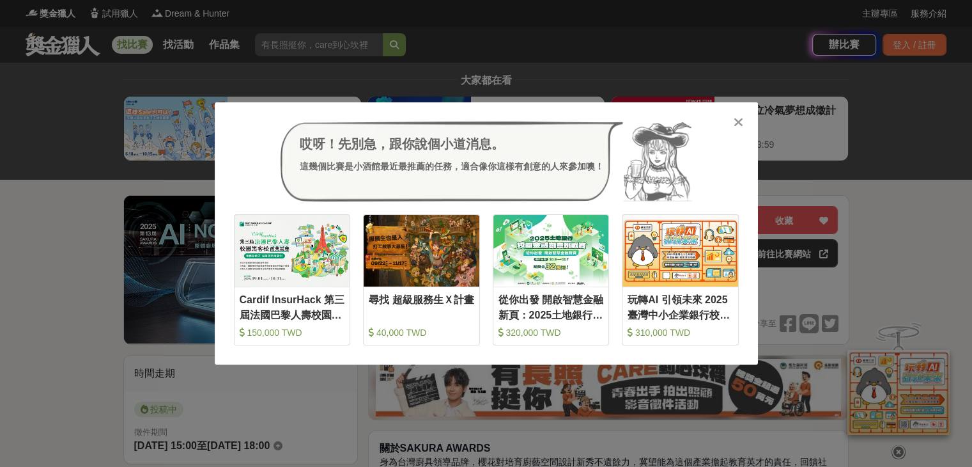
click at [734, 123] on icon at bounding box center [739, 122] width 10 height 13
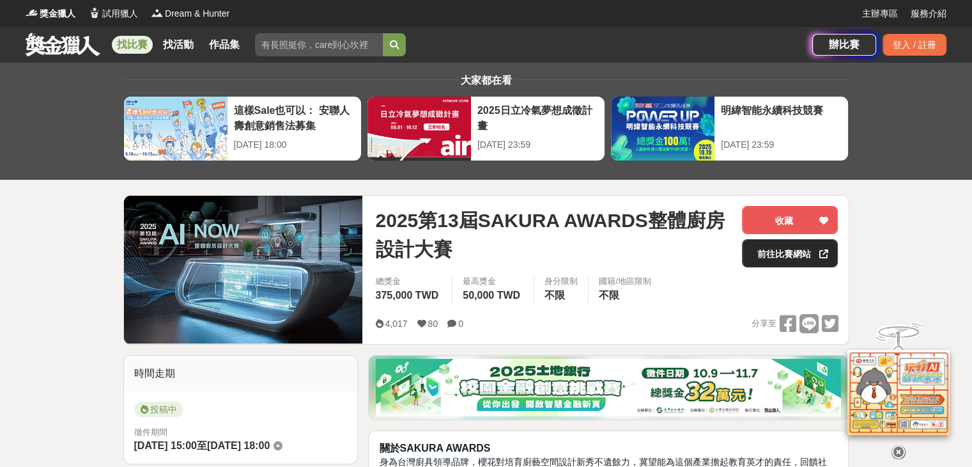
click at [771, 249] on link "前往比賽網站" at bounding box center [790, 253] width 96 height 28
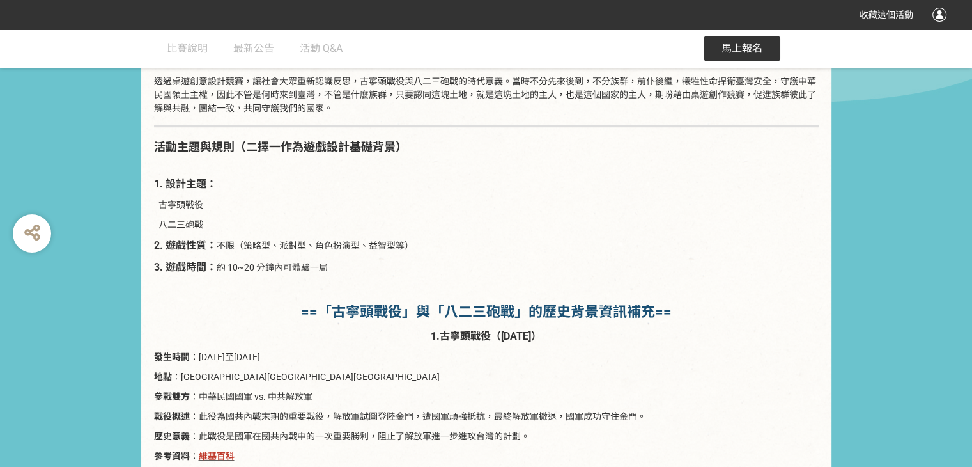
scroll to position [680, 0]
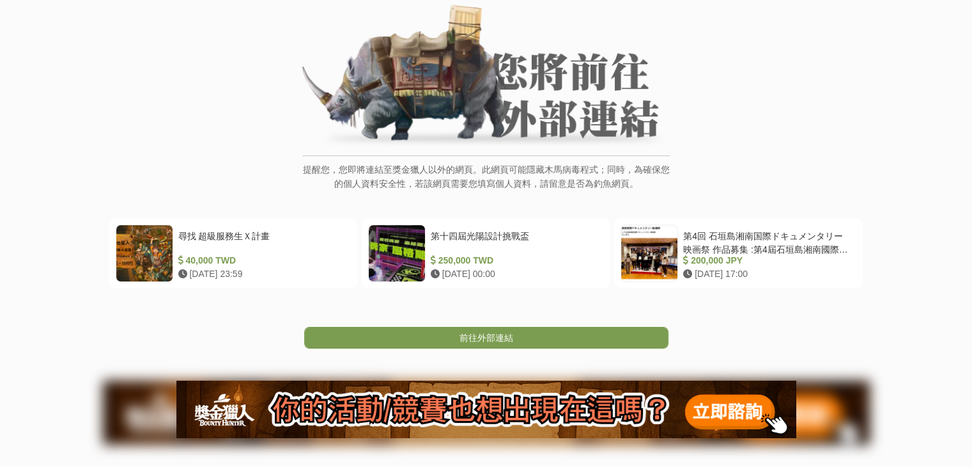
scroll to position [256, 0]
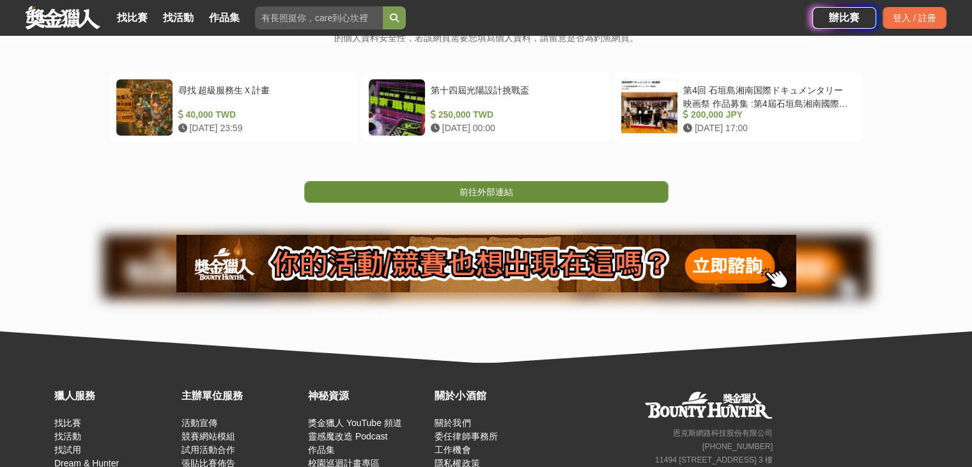
click at [539, 192] on link "前往外部連結" at bounding box center [486, 192] width 364 height 22
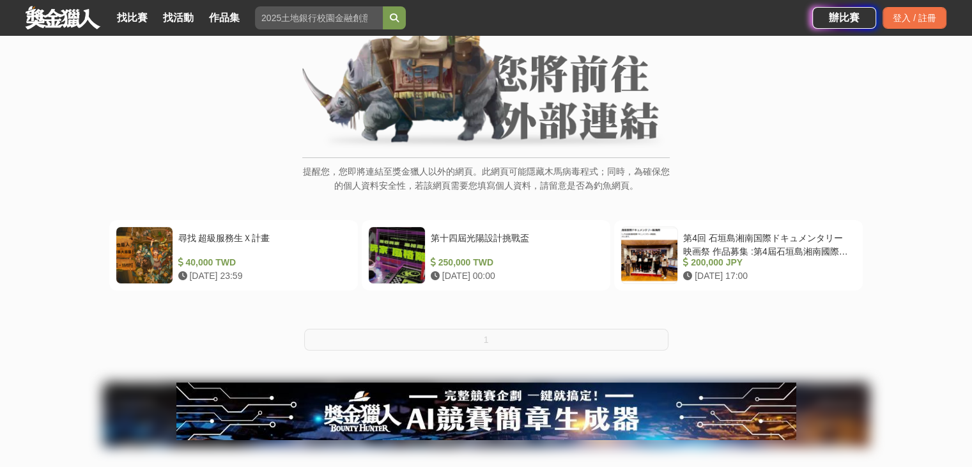
scroll to position [74, 0]
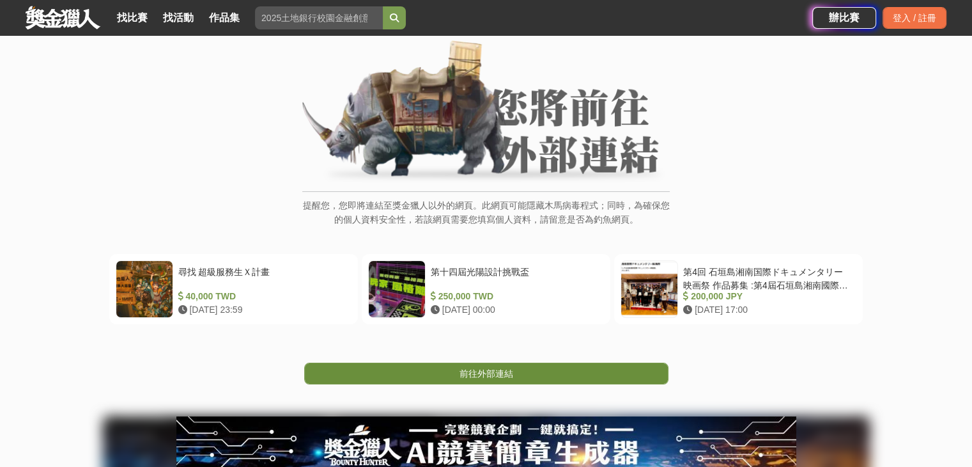
click at [455, 378] on link "前往外部連結" at bounding box center [486, 373] width 364 height 22
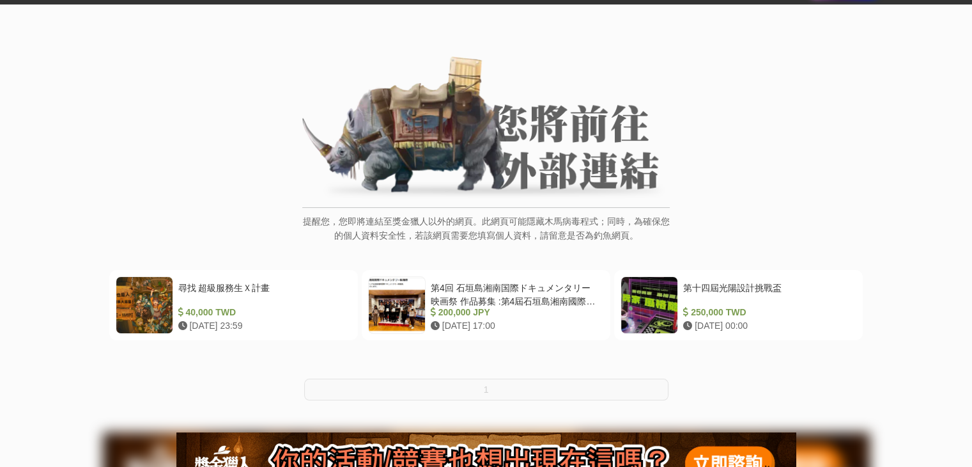
scroll to position [128, 0]
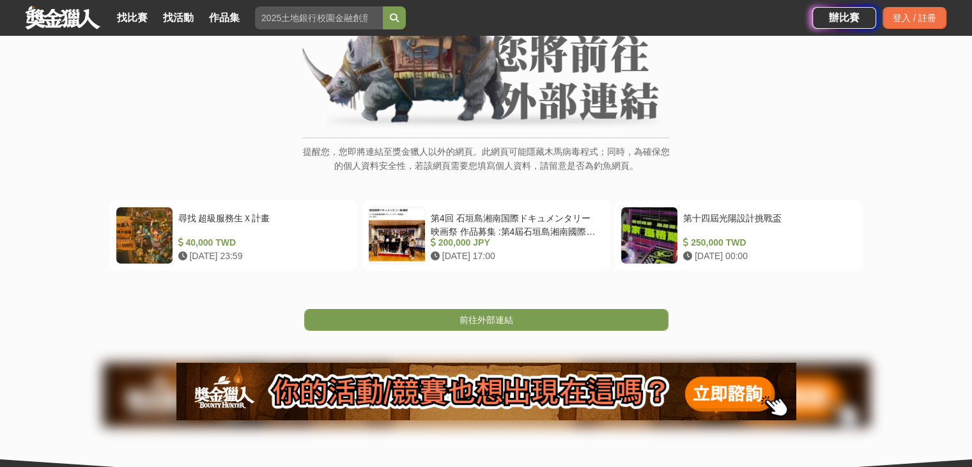
click at [506, 314] on span "前往外部連結" at bounding box center [486, 319] width 54 height 10
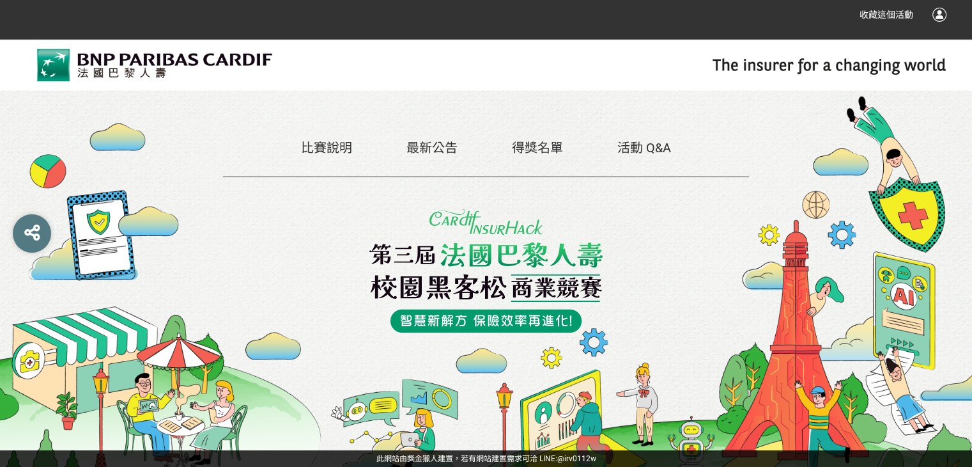
drag, startPoint x: 589, startPoint y: 467, endPoint x: 582, endPoint y: 460, distance: 9.5
drag, startPoint x: 582, startPoint y: 460, endPoint x: 535, endPoint y: 58, distance: 405.4
click at [535, 58] on div "比賽說明 最新公告 得獎名單 活動 Q&A" at bounding box center [486, 240] width 526 height 526
click at [330, 148] on link "比賽說明" at bounding box center [326, 147] width 51 height 15
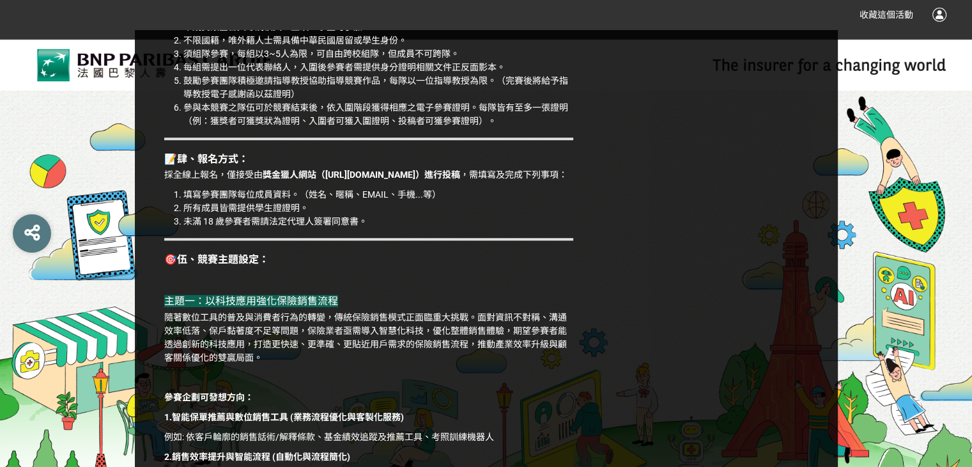
scroll to position [575, 0]
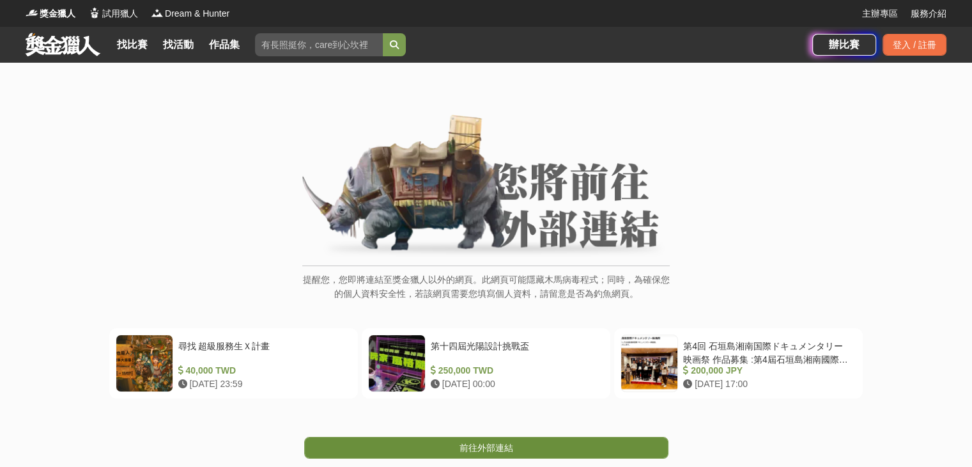
click at [467, 454] on link "前往外部連結" at bounding box center [486, 447] width 364 height 22
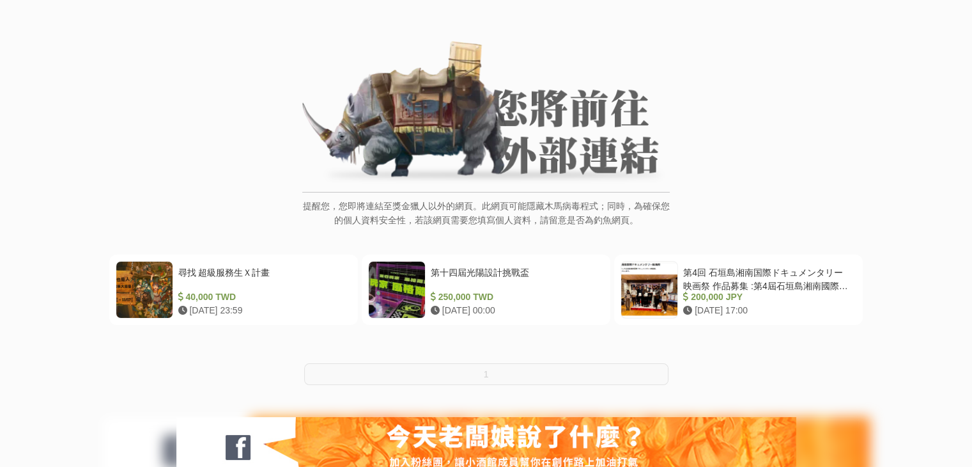
scroll to position [192, 0]
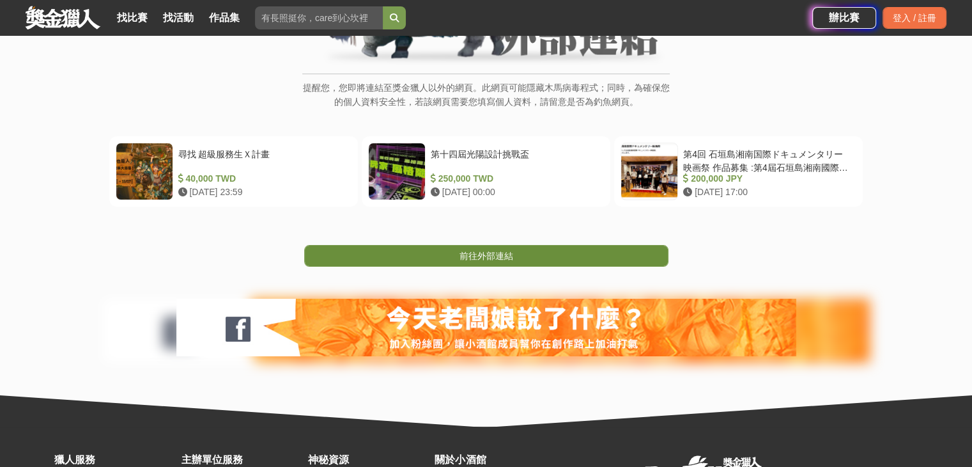
click at [467, 257] on span "前往外部連結" at bounding box center [486, 256] width 54 height 10
